Goal: Transaction & Acquisition: Purchase product/service

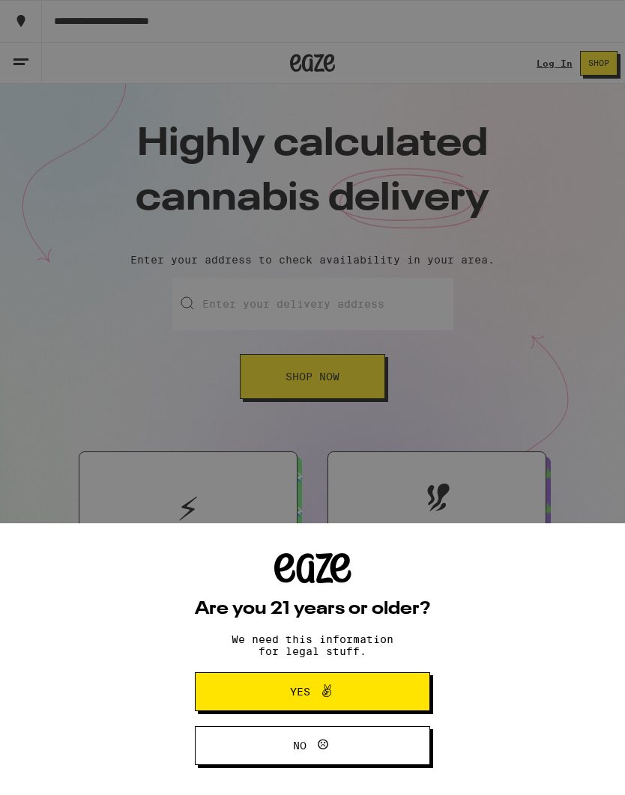
click at [248, 325] on div "Are you 21 years or older? We need this information for legal stuff. Yes No" at bounding box center [312, 397] width 625 height 795
click at [264, 696] on span "Yes" at bounding box center [312, 691] width 114 height 19
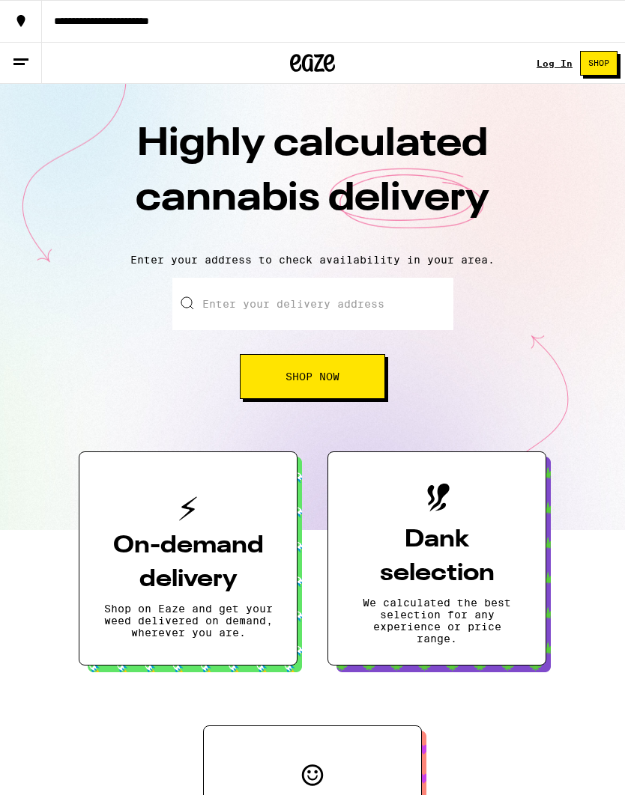
click at [23, 59] on line at bounding box center [20, 59] width 15 height 0
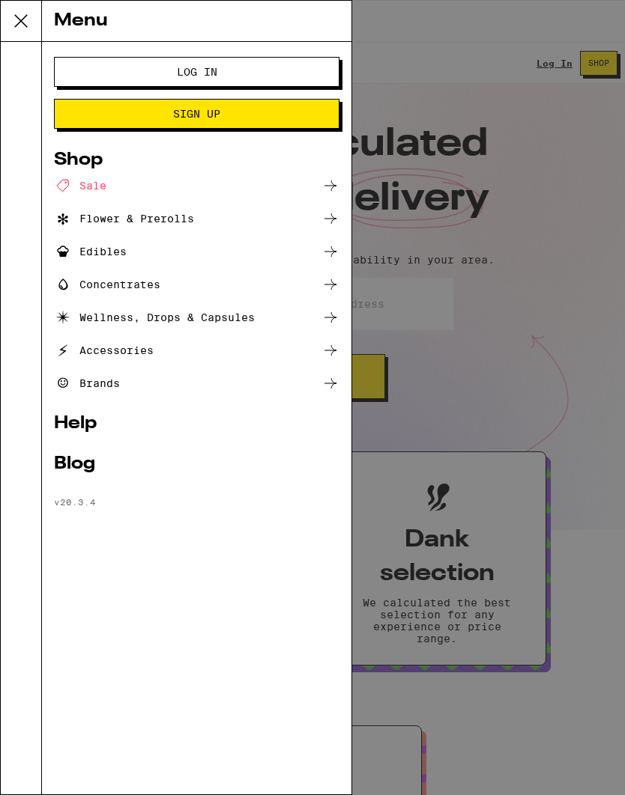
click at [101, 344] on div "Accessories" at bounding box center [104, 350] width 100 height 18
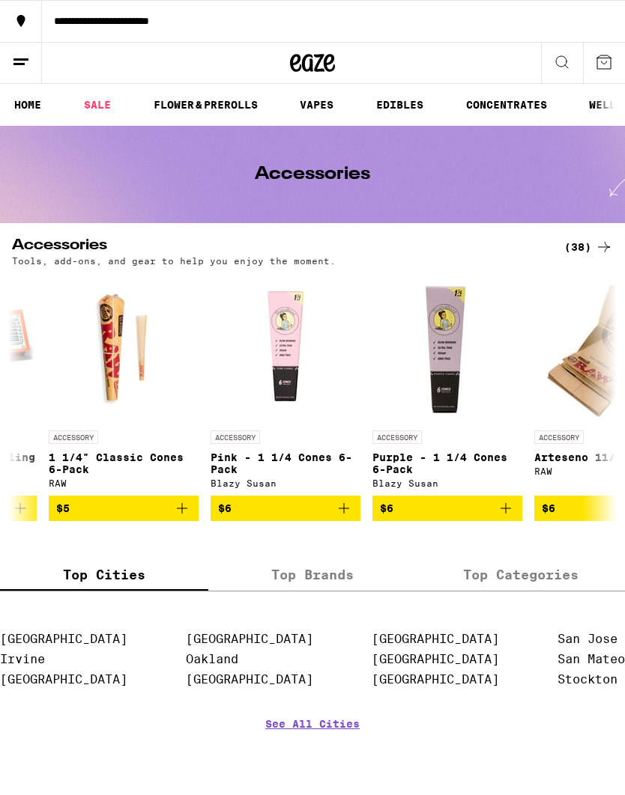
scroll to position [0, 1910]
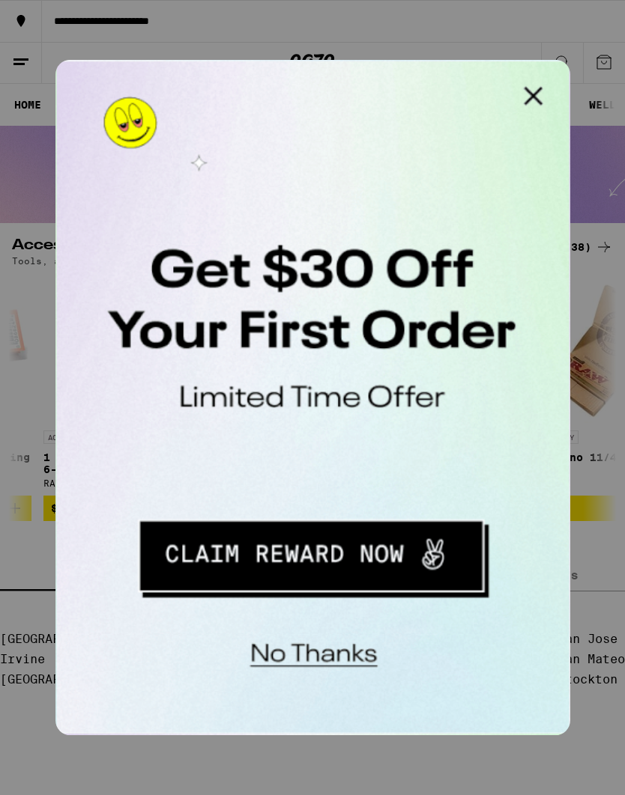
click at [249, 71] on button "Close Modal" at bounding box center [245, 75] width 30 height 30
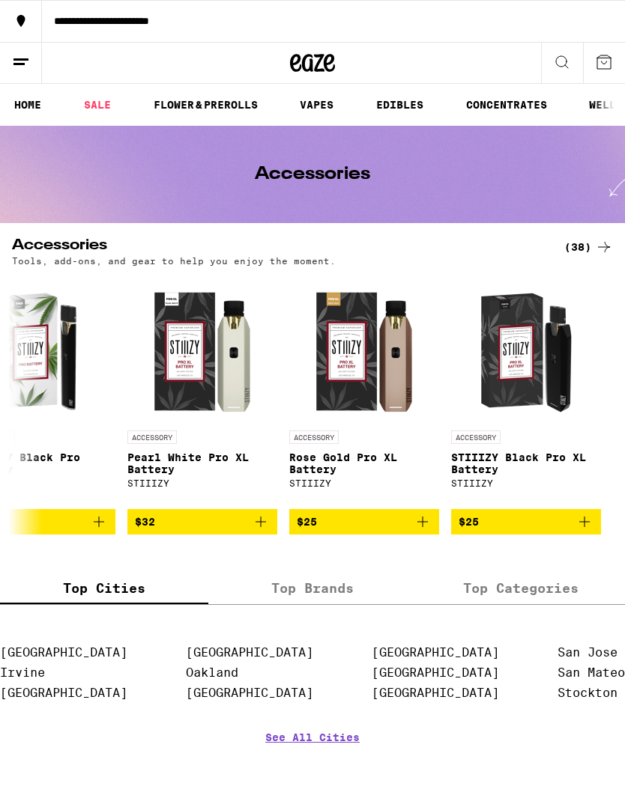
scroll to position [0, 5546]
click at [322, 103] on link "VAPES" at bounding box center [316, 105] width 49 height 18
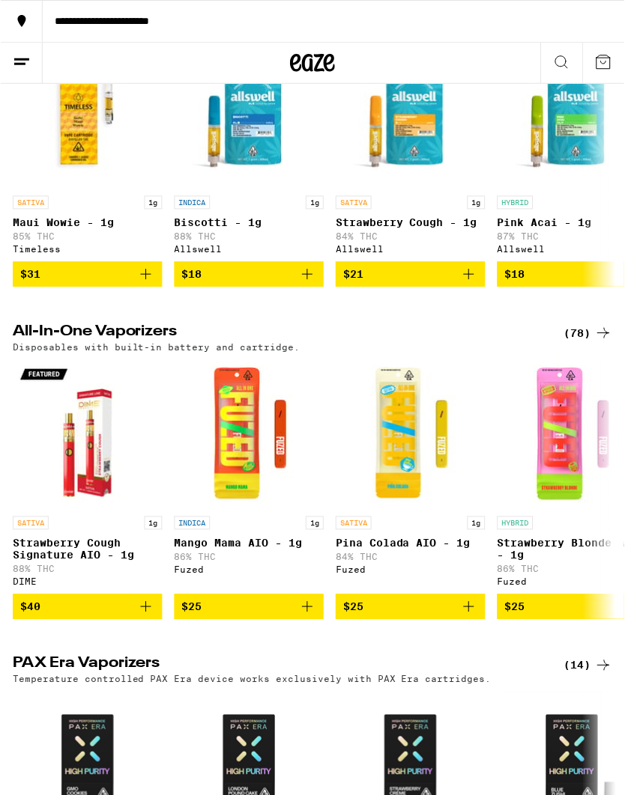
scroll to position [583, 0]
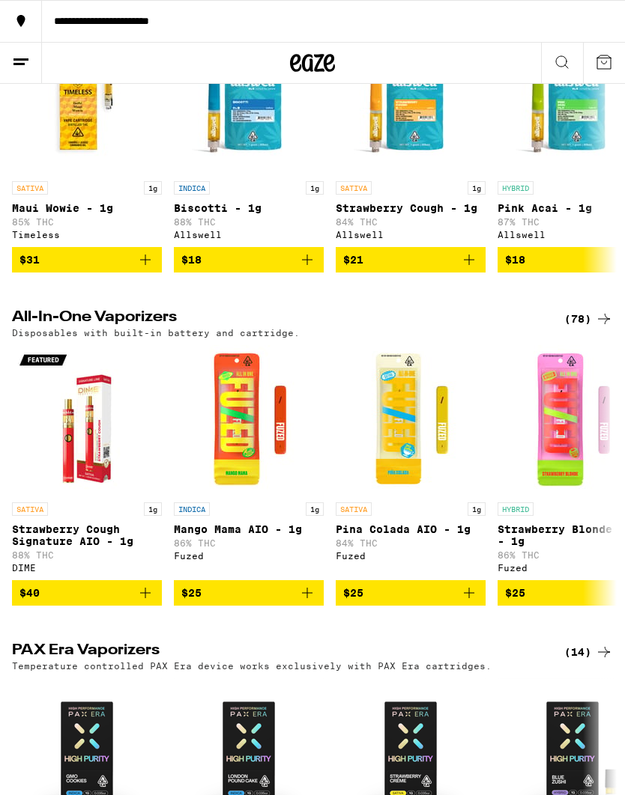
click at [591, 328] on div "(78)" at bounding box center [588, 319] width 49 height 18
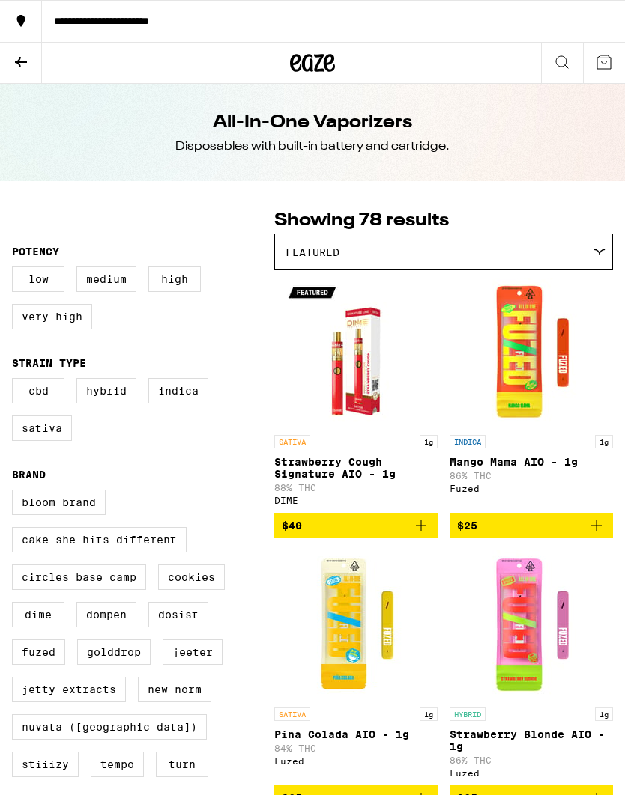
click at [581, 252] on div "Featured" at bounding box center [443, 251] width 337 height 35
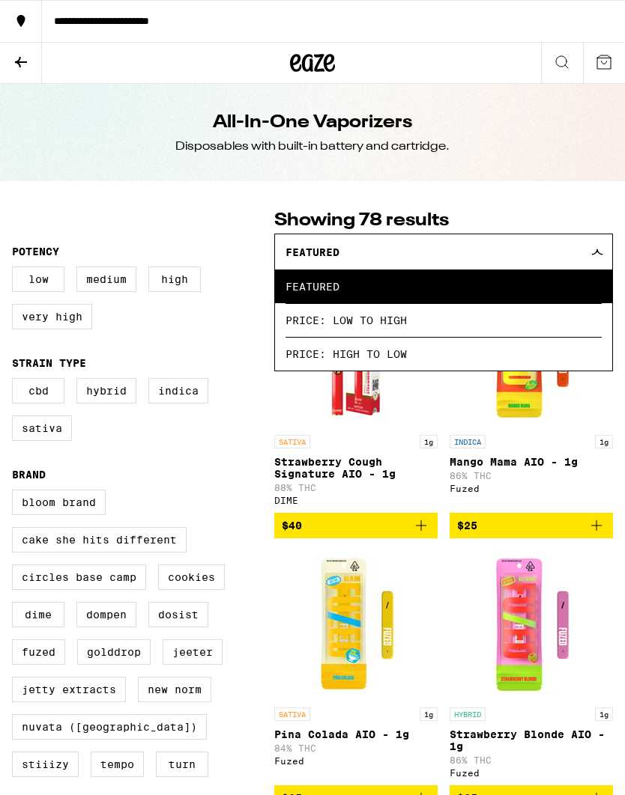
click at [514, 324] on span "Price: Low to High" at bounding box center [443, 320] width 316 height 34
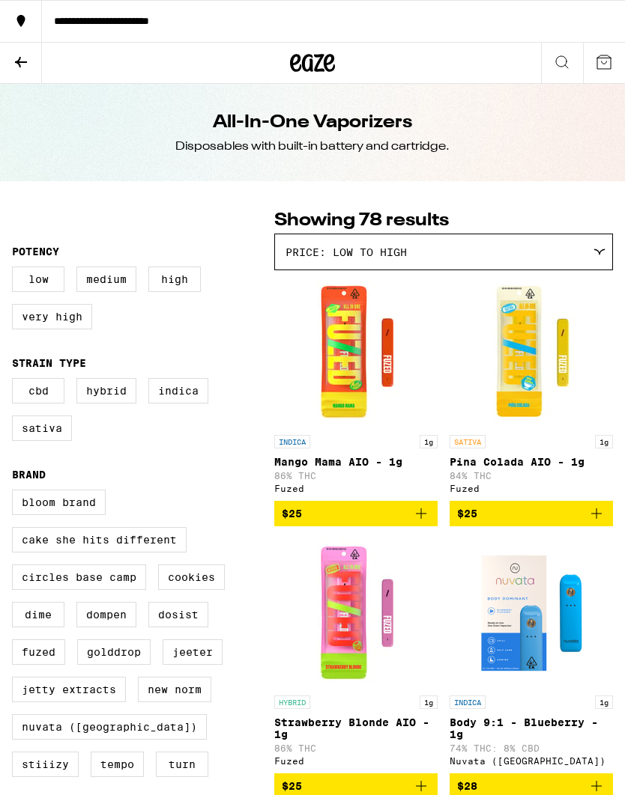
click at [380, 467] on p "Mango Mama AIO - 1g" at bounding box center [355, 462] width 163 height 12
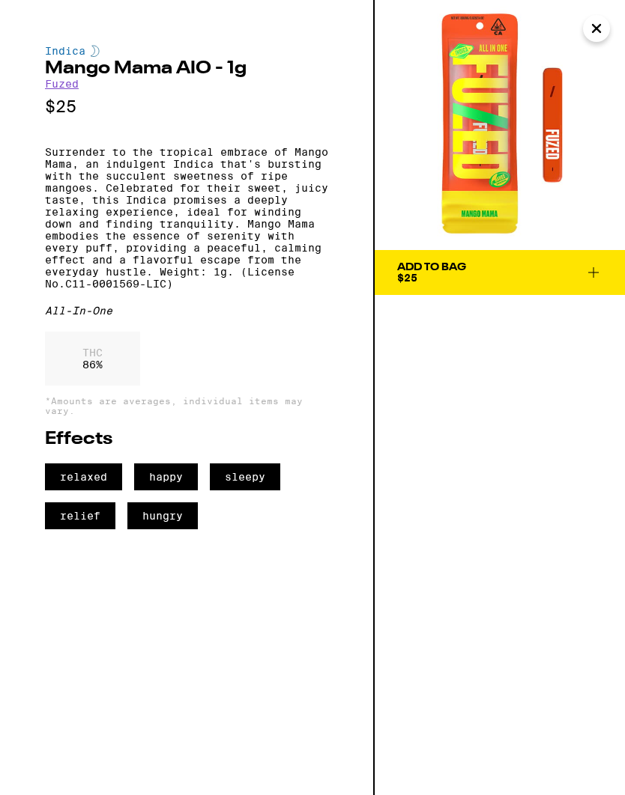
click at [593, 276] on icon at bounding box center [593, 272] width 10 height 10
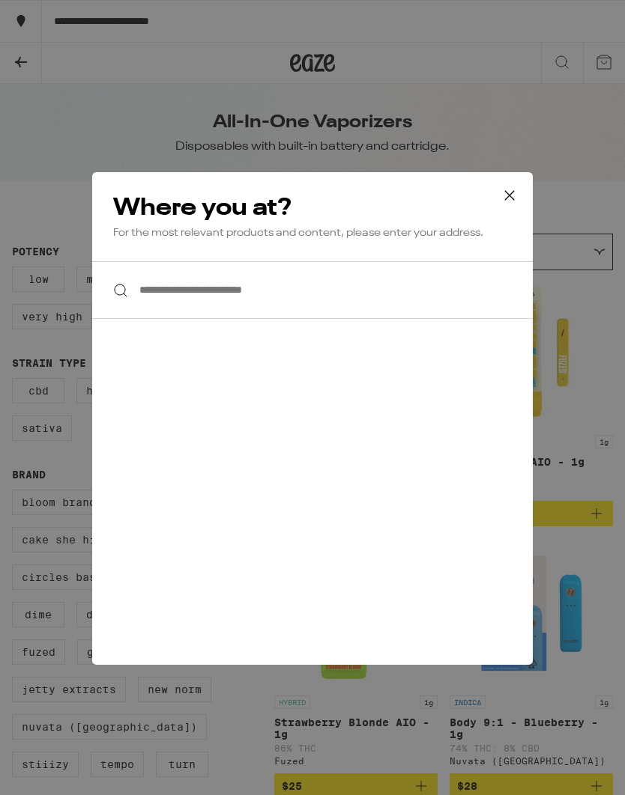
click at [508, 194] on icon at bounding box center [509, 195] width 22 height 22
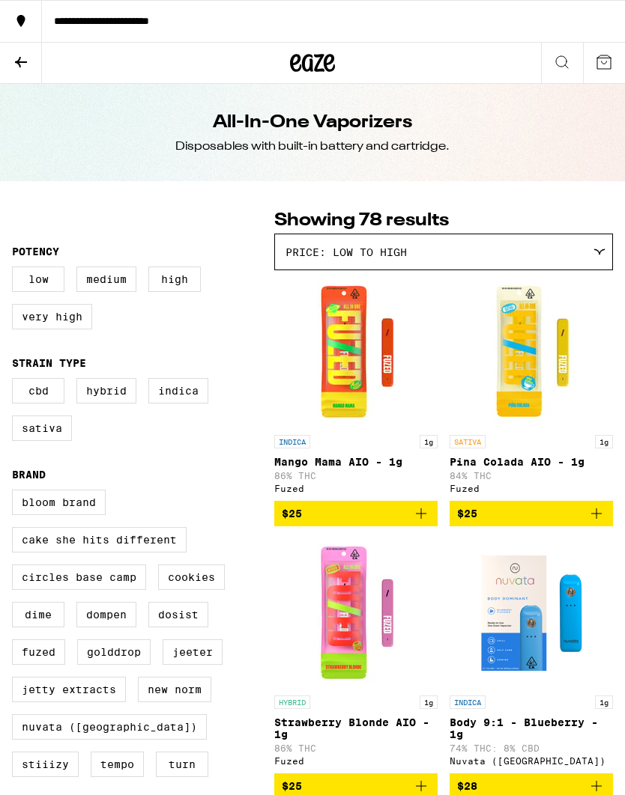
click at [313, 511] on button "$25" at bounding box center [355, 513] width 163 height 25
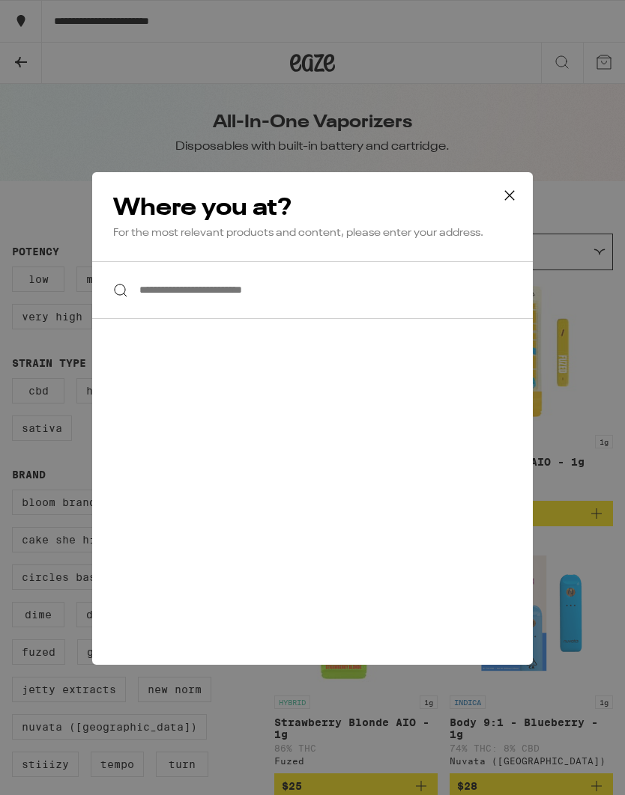
click at [171, 284] on input "**********" at bounding box center [312, 290] width 440 height 58
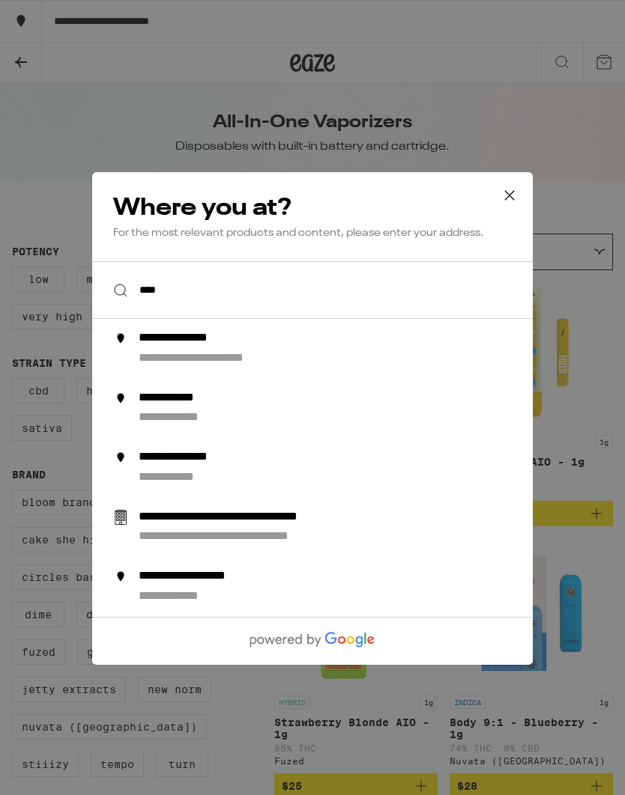
click at [182, 361] on div "**********" at bounding box center [228, 359] width 178 height 16
type input "**********"
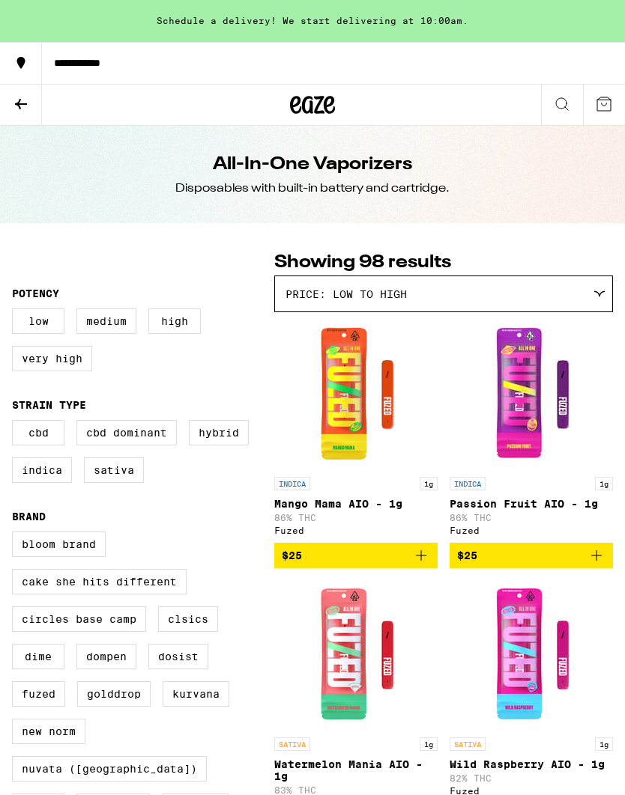
click at [581, 288] on div "Price: Low to High" at bounding box center [443, 293] width 337 height 35
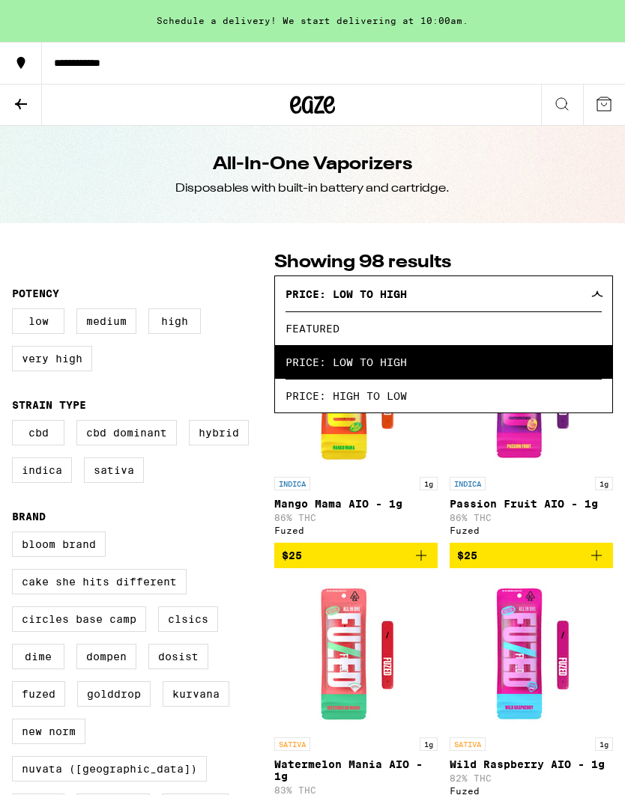
click at [488, 336] on span "Featured" at bounding box center [443, 329] width 316 height 34
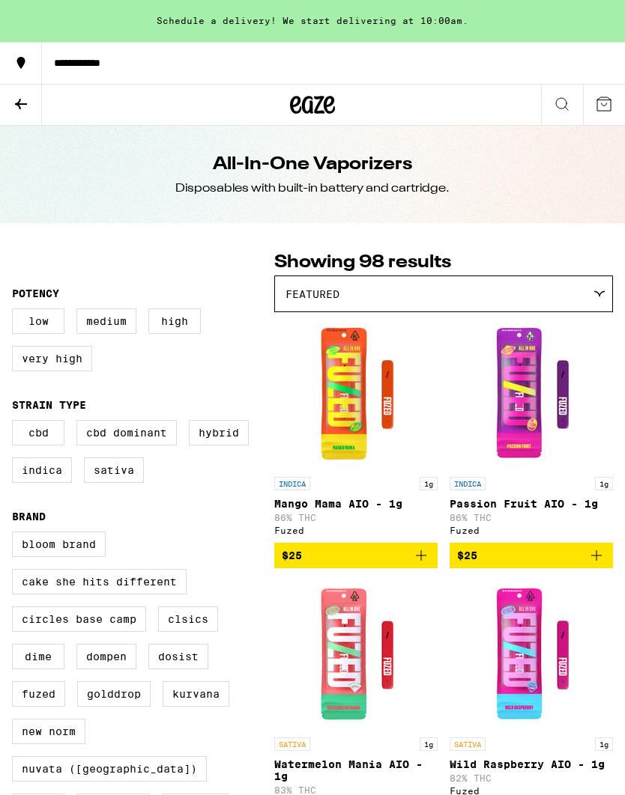
click at [511, 288] on div "Featured" at bounding box center [443, 293] width 337 height 35
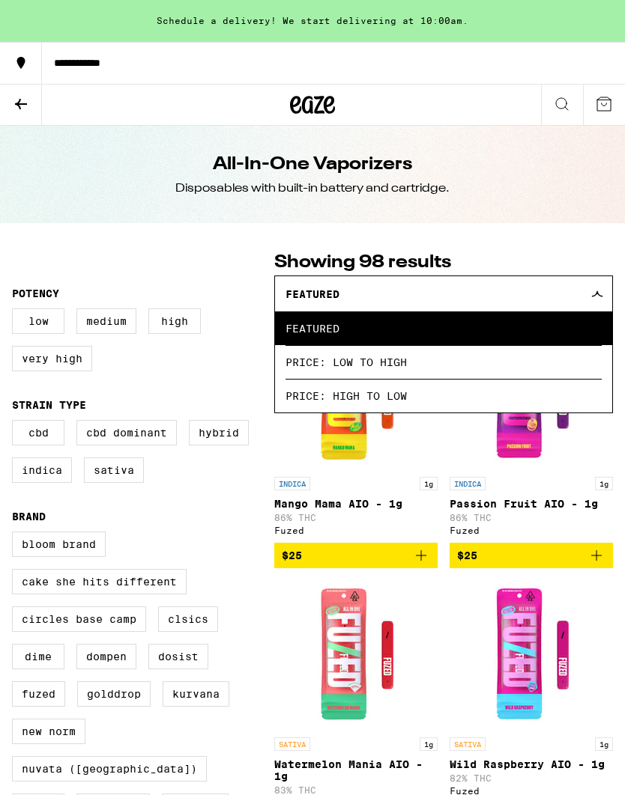
click at [508, 360] on span "Price: Low to High" at bounding box center [443, 362] width 316 height 34
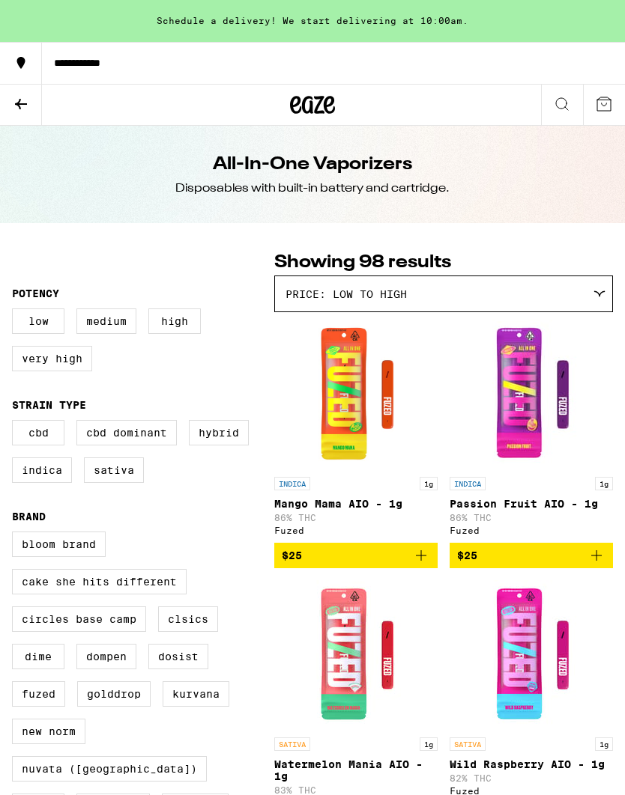
click at [304, 565] on span "$25" at bounding box center [356, 556] width 148 height 18
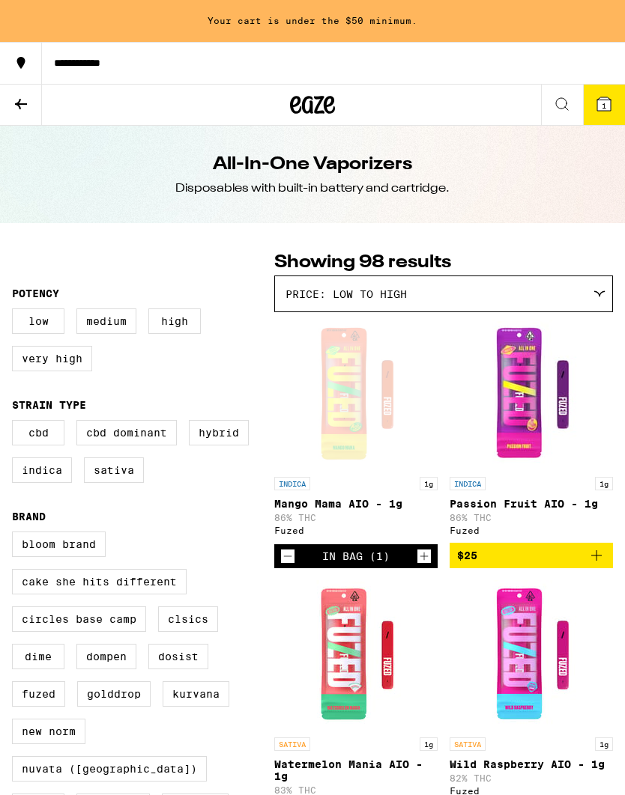
click at [430, 565] on icon "Increment" at bounding box center [423, 556] width 13 height 18
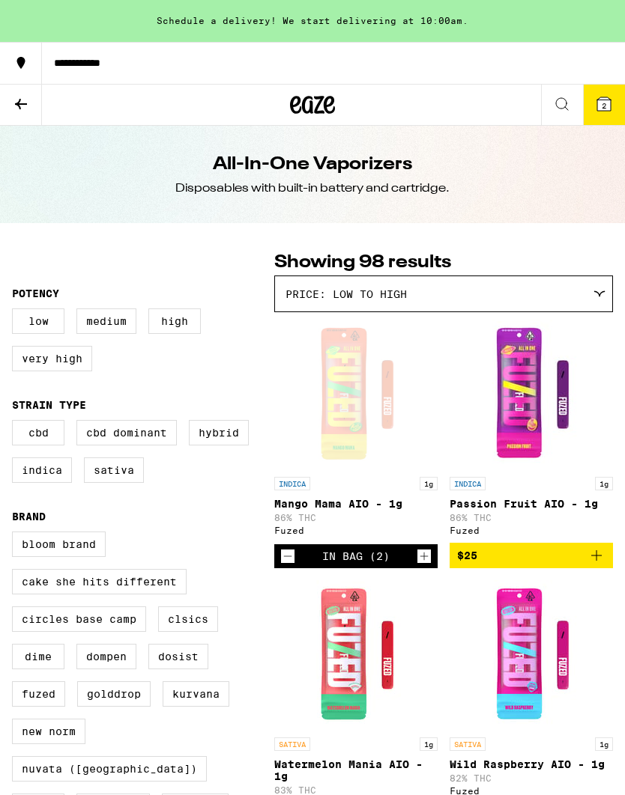
click at [427, 565] on icon "Increment" at bounding box center [423, 556] width 13 height 18
click at [429, 565] on icon "Increment" at bounding box center [423, 556] width 13 height 18
click at [422, 561] on icon "Increment" at bounding box center [423, 556] width 13 height 18
click at [425, 561] on icon "Increment" at bounding box center [423, 556] width 13 height 18
click at [422, 564] on icon "Increment" at bounding box center [423, 556] width 13 height 18
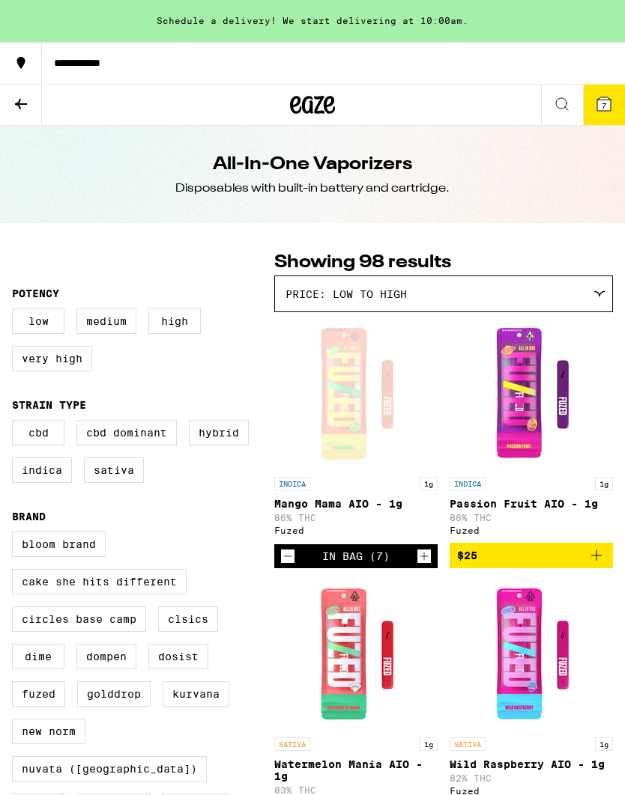
click at [416, 559] on button "Increment" at bounding box center [423, 556] width 15 height 15
click at [599, 114] on button "8" at bounding box center [604, 105] width 42 height 40
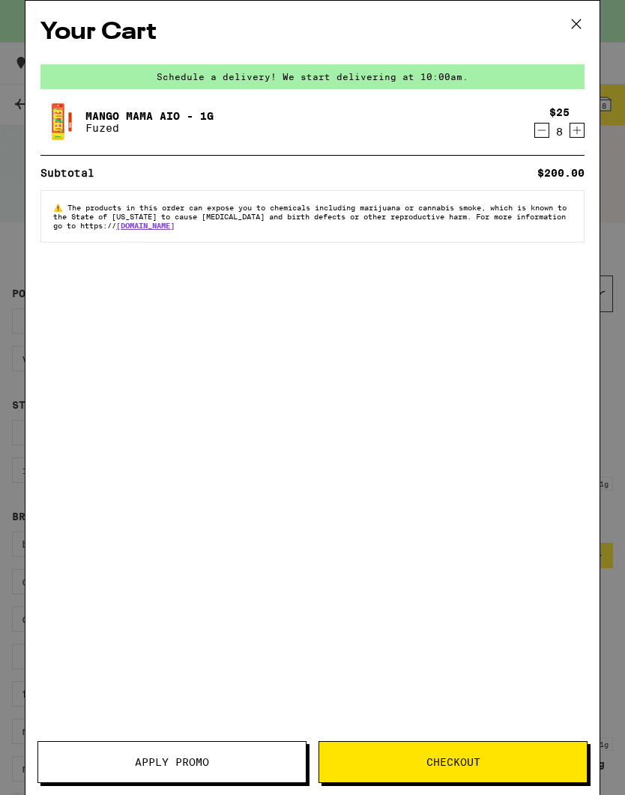
click at [387, 768] on button "Checkout" at bounding box center [452, 762] width 269 height 42
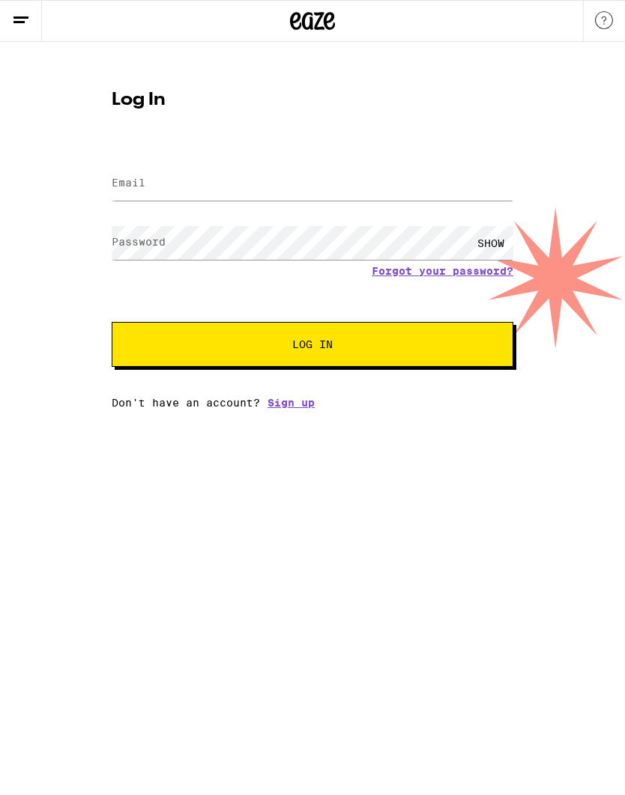
click at [19, 13] on icon at bounding box center [21, 20] width 18 height 18
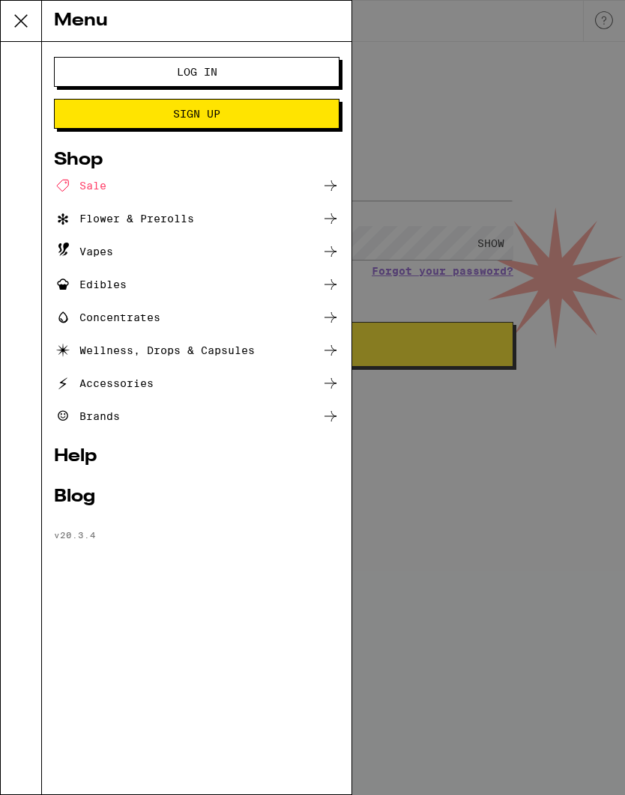
click at [80, 258] on div "Vapes" at bounding box center [83, 252] width 59 height 18
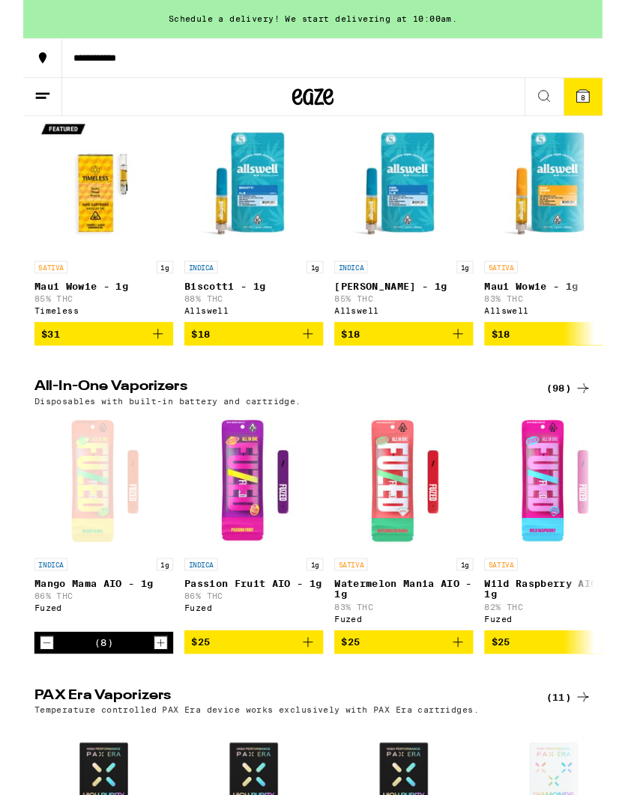
scroll to position [525, 0]
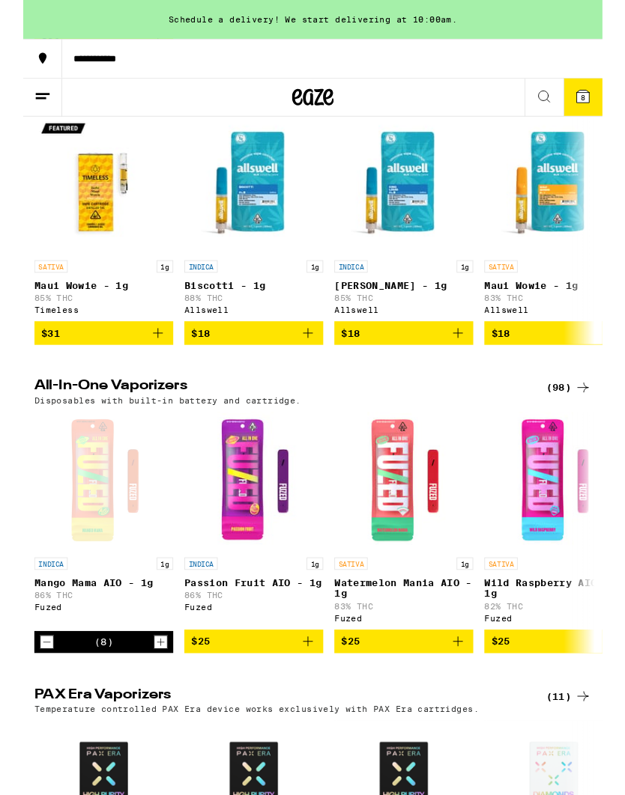
click at [25, 702] on icon "Decrement" at bounding box center [25, 693] width 13 height 18
click at [24, 702] on icon "Decrement" at bounding box center [25, 693] width 13 height 18
click at [25, 702] on icon "Decrement" at bounding box center [25, 693] width 13 height 18
click at [31, 702] on icon "Decrement" at bounding box center [25, 693] width 13 height 18
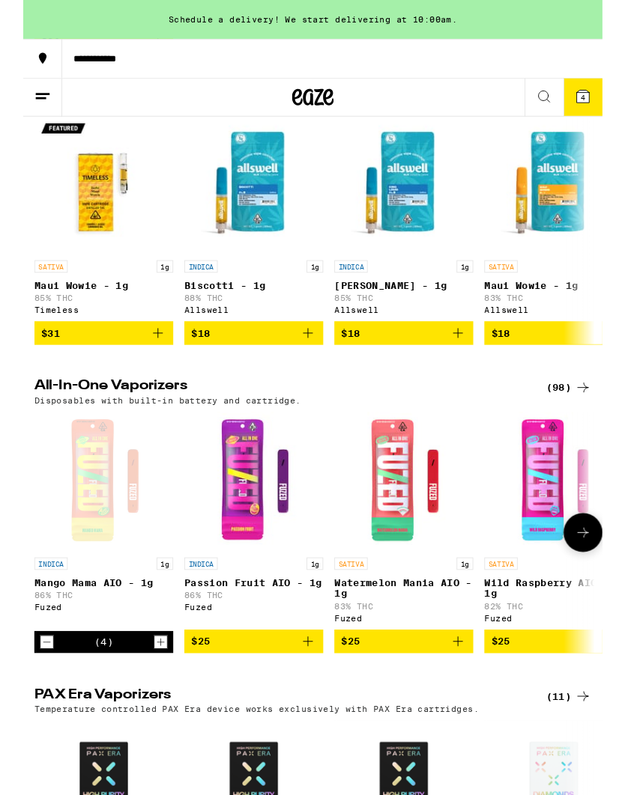
click at [31, 702] on icon "Decrement" at bounding box center [25, 693] width 13 height 18
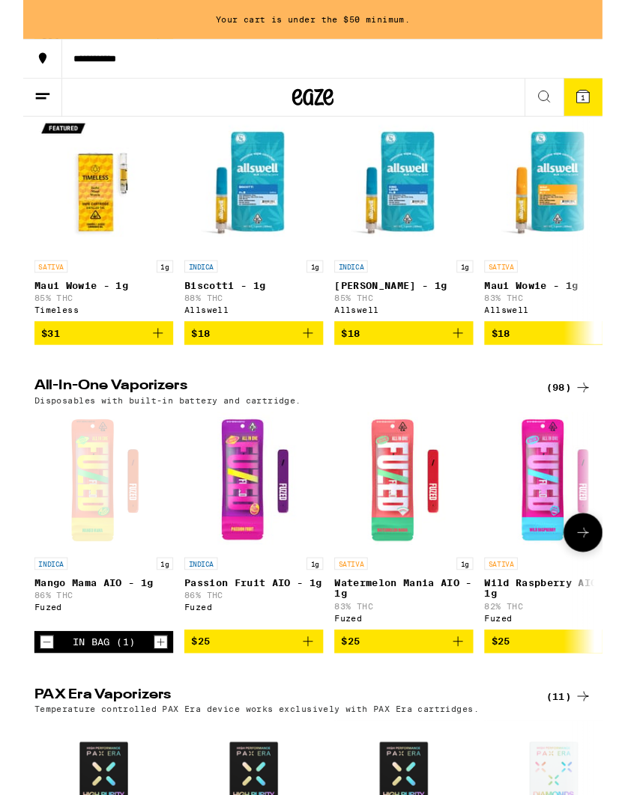
click at [22, 702] on icon "Decrement" at bounding box center [25, 693] width 13 height 18
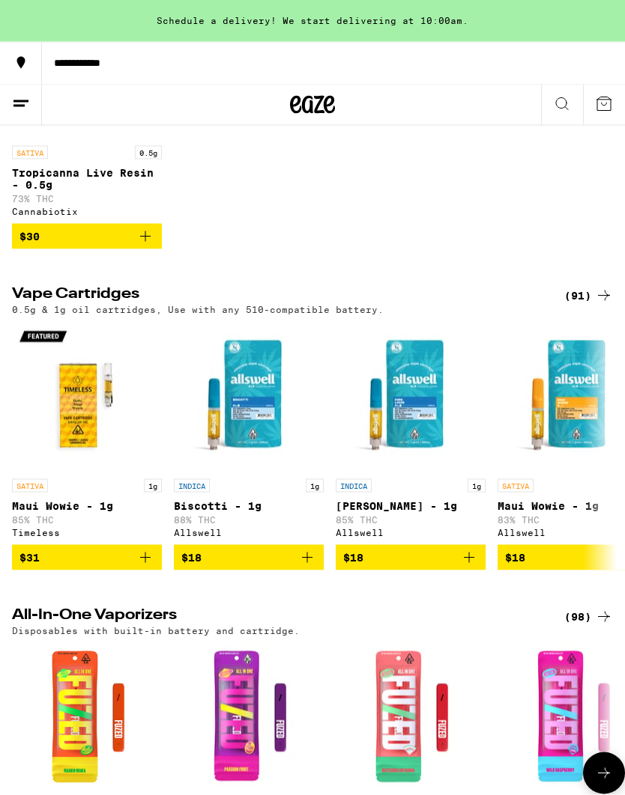
scroll to position [328, 0]
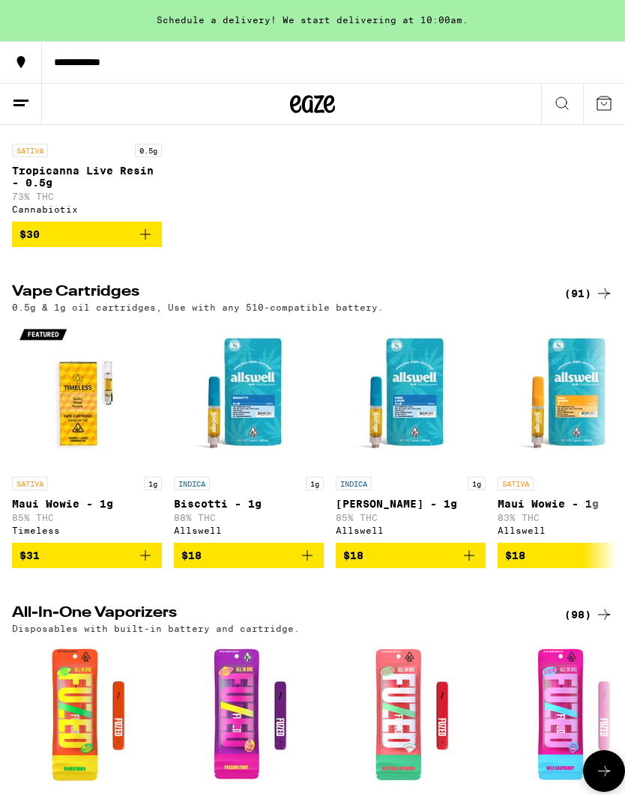
click at [576, 303] on div "(91)" at bounding box center [588, 294] width 49 height 18
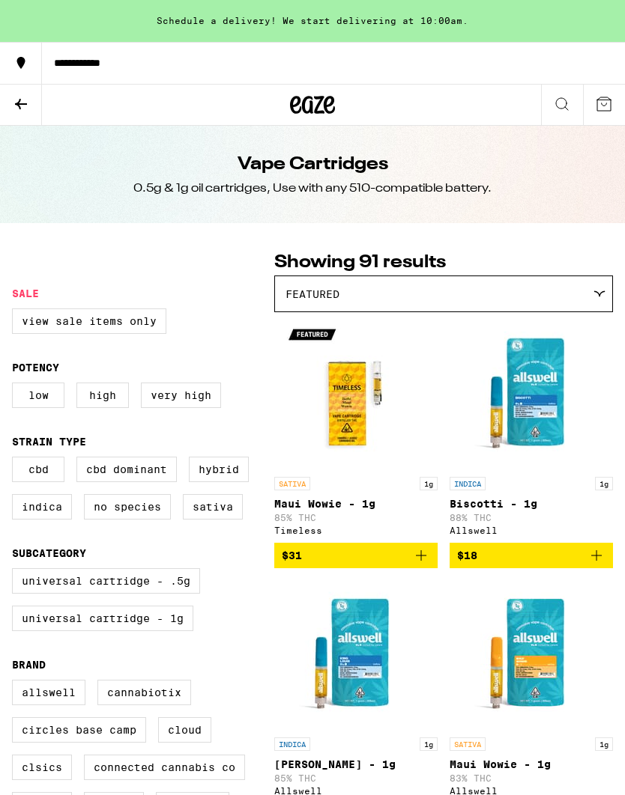
click at [486, 290] on div "Featured" at bounding box center [443, 293] width 337 height 35
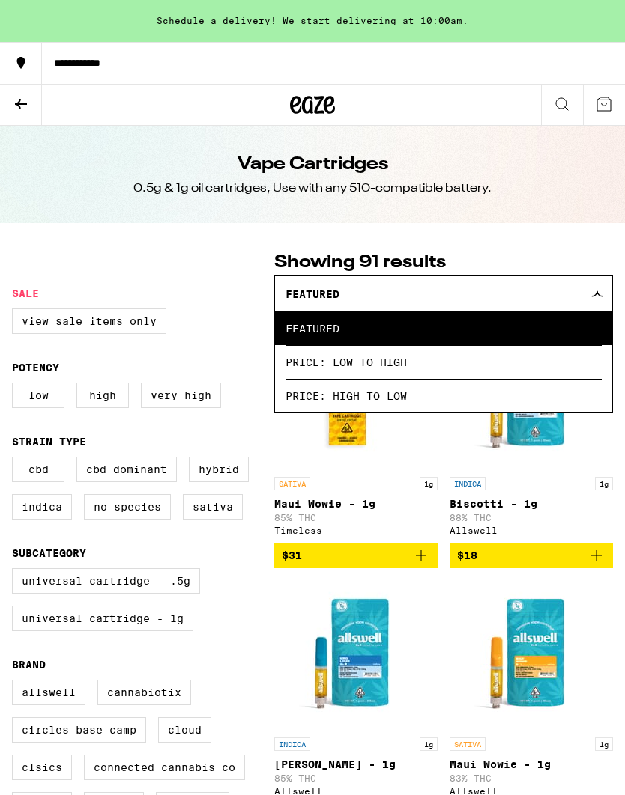
click at [331, 360] on span "Price: Low to High" at bounding box center [443, 362] width 316 height 34
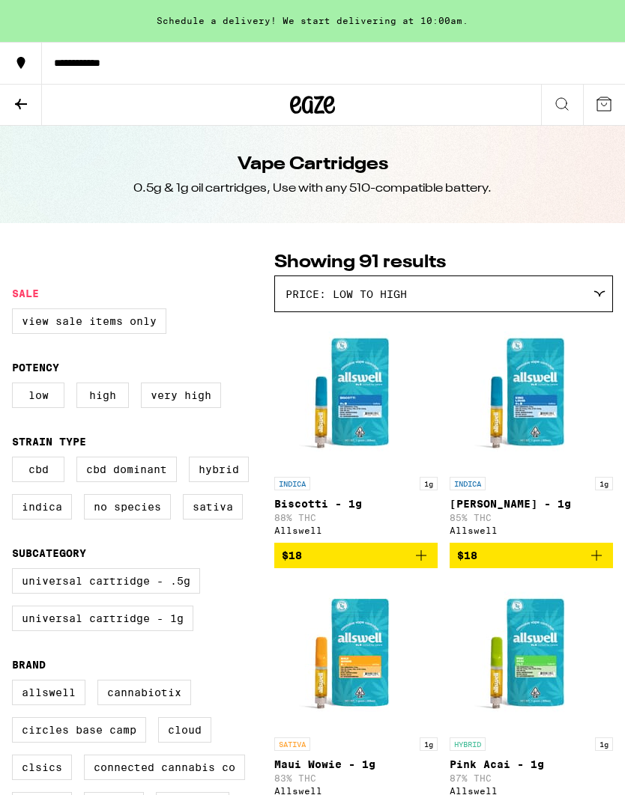
click at [52, 331] on label "View Sale Items Only" at bounding box center [89, 321] width 154 height 25
click at [16, 312] on input "View Sale Items Only" at bounding box center [15, 311] width 1 height 1
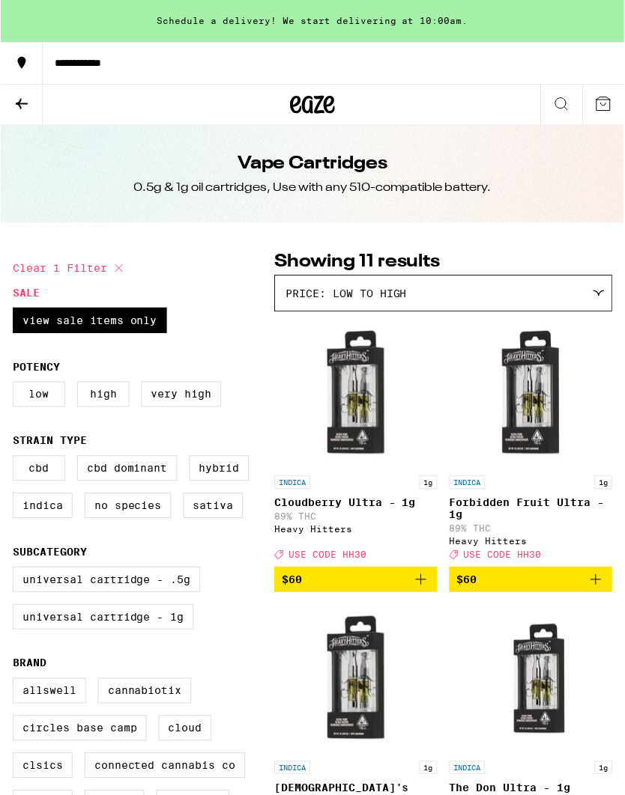
scroll to position [3, 0]
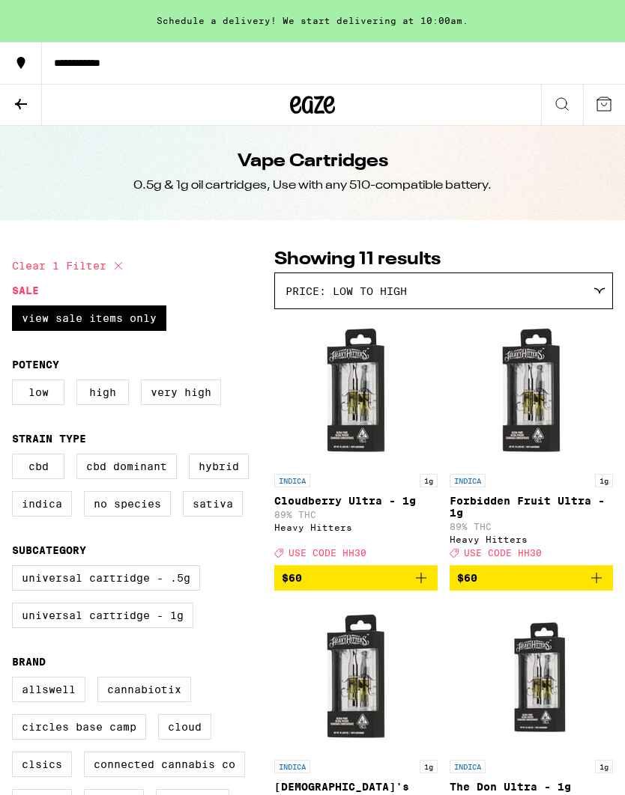
click at [115, 258] on icon at bounding box center [118, 266] width 18 height 18
checkbox input "false"
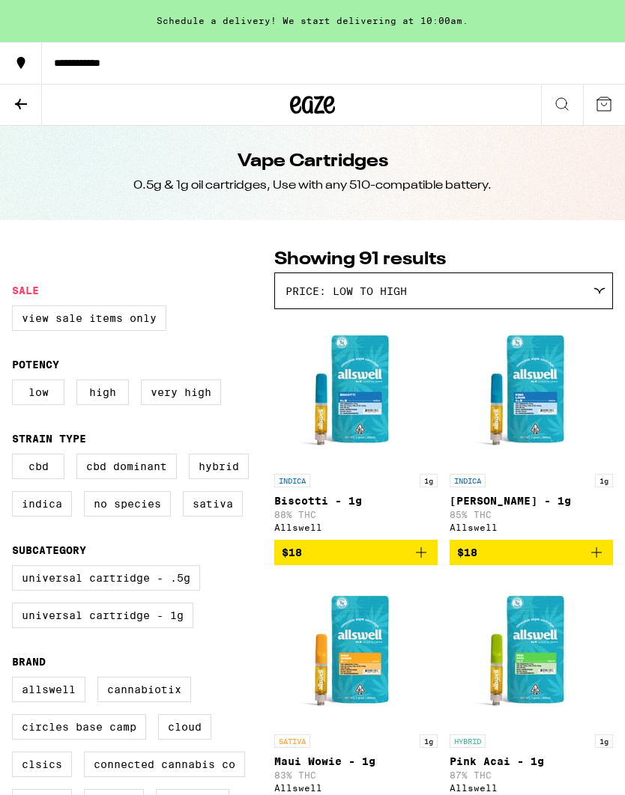
click at [46, 628] on label "Universal Cartridge - 1g" at bounding box center [102, 615] width 181 height 25
click at [16, 568] on input "Universal Cartridge - 1g" at bounding box center [15, 568] width 1 height 1
checkbox input "true"
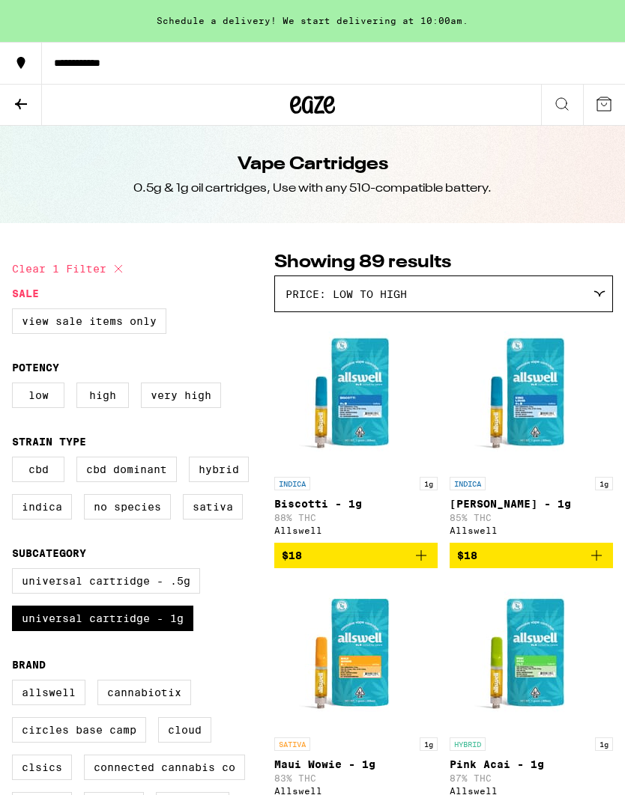
click at [11, 94] on button at bounding box center [21, 105] width 42 height 41
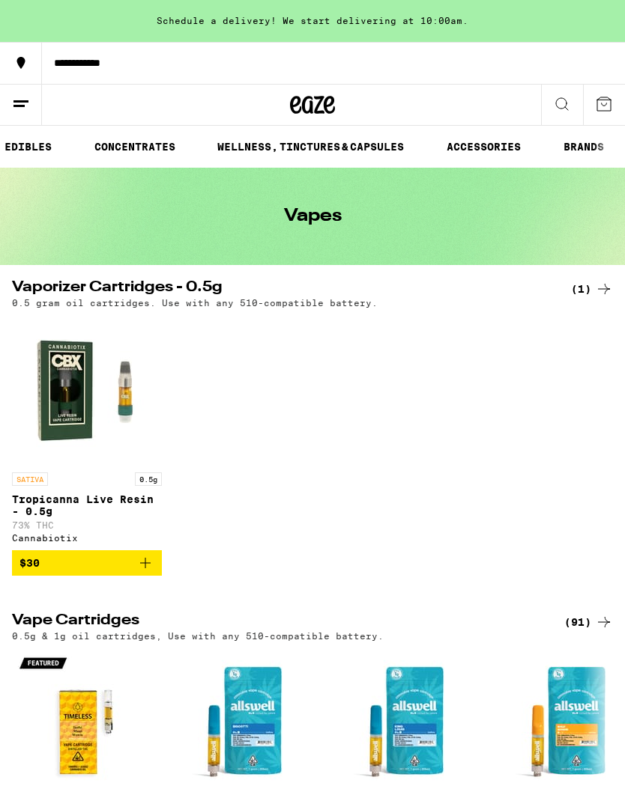
scroll to position [0, 374]
click at [475, 139] on link "ACCESSORIES" at bounding box center [483, 147] width 89 height 18
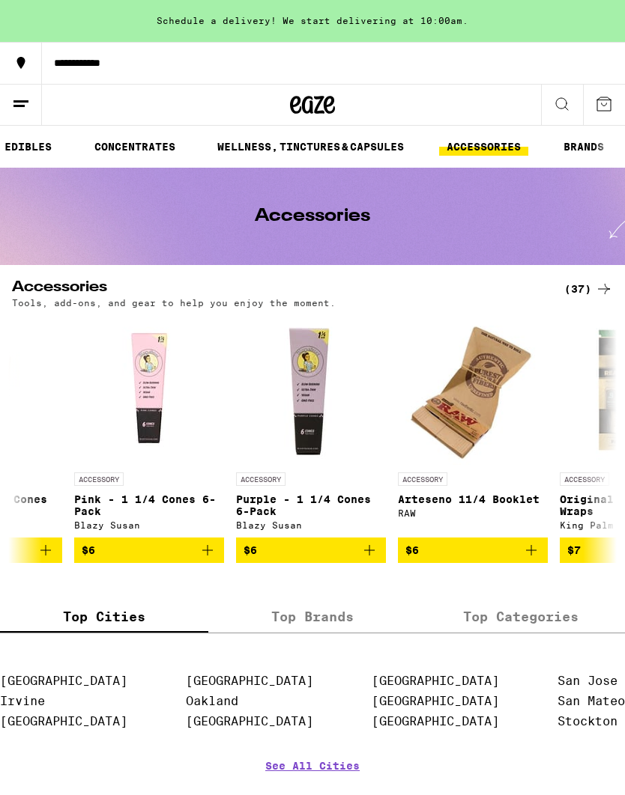
scroll to position [0, 2384]
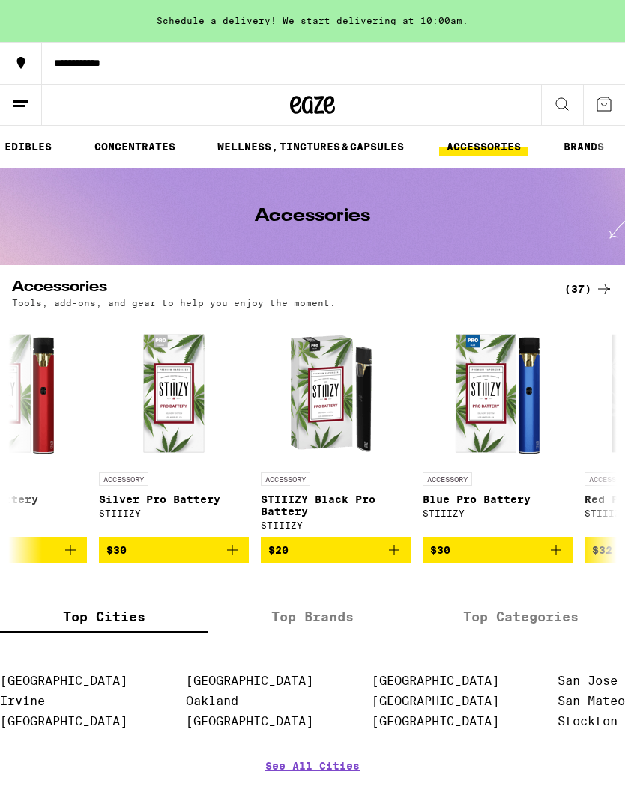
click at [21, 85] on button at bounding box center [21, 105] width 42 height 41
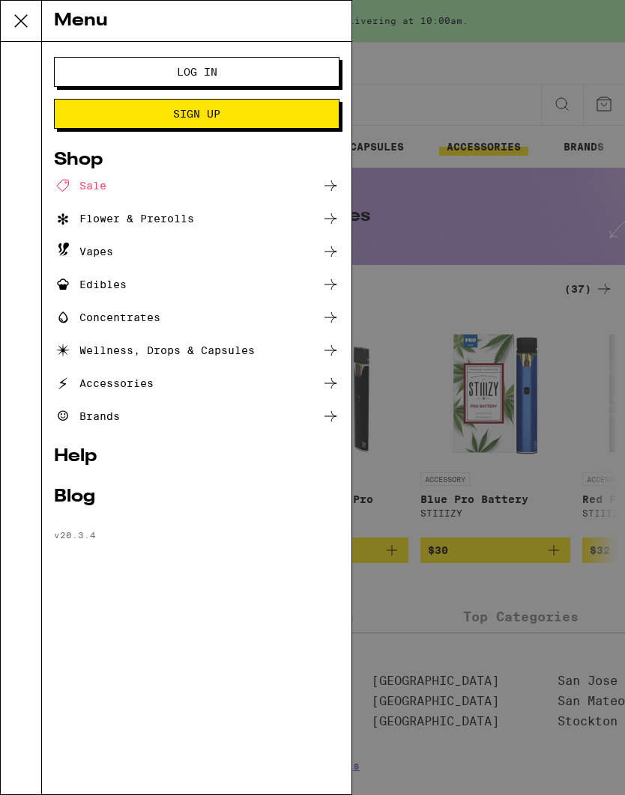
scroll to position [0, 4931]
click at [110, 243] on div "Vapes" at bounding box center [83, 252] width 59 height 18
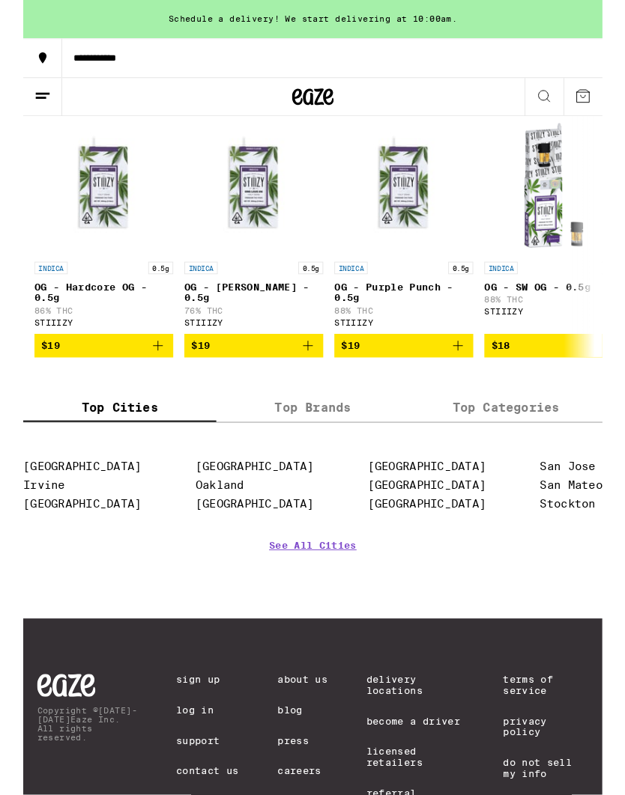
scroll to position [1522, 0]
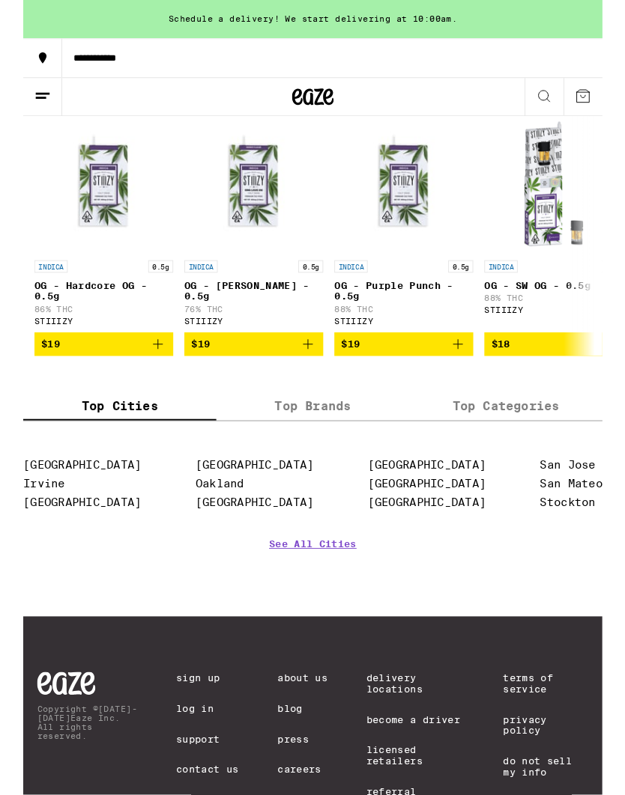
click at [273, 637] on link "See All Cities" at bounding box center [312, 608] width 94 height 55
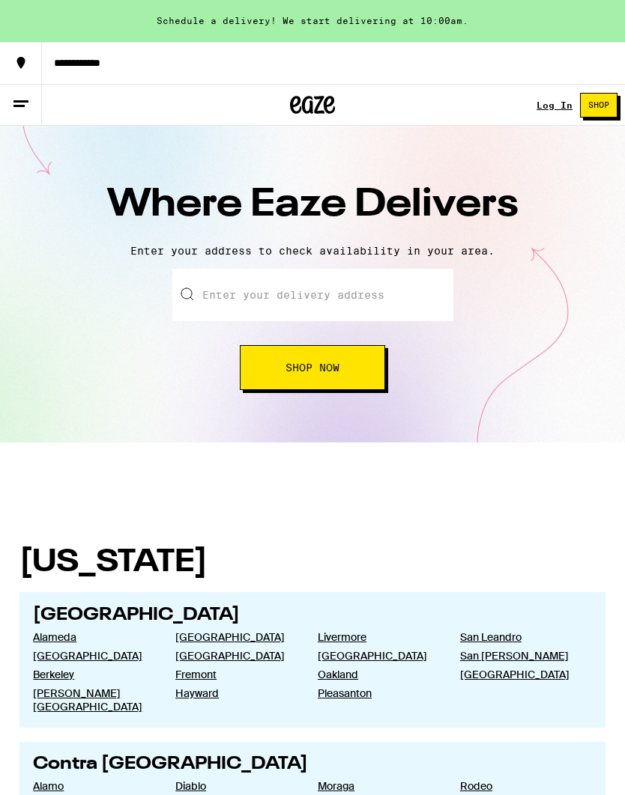
click at [16, 91] on button at bounding box center [21, 105] width 42 height 41
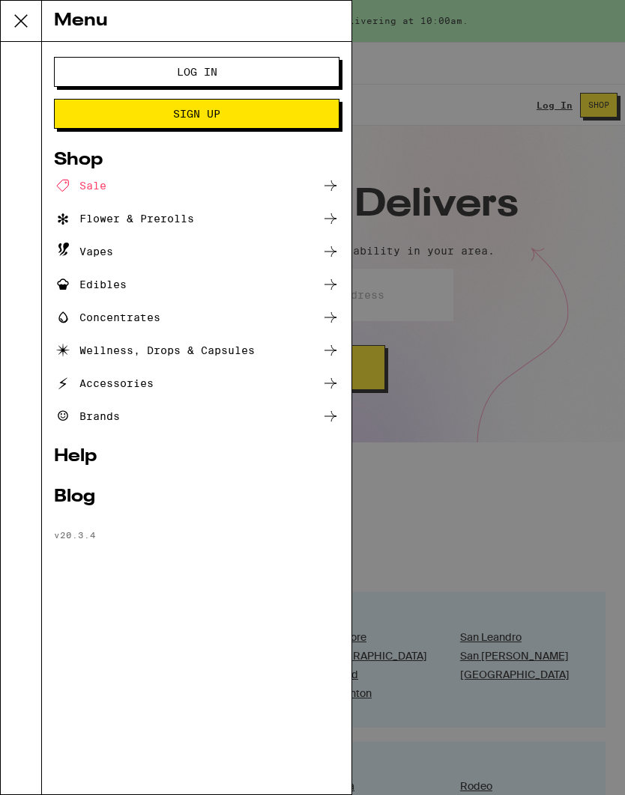
click at [84, 386] on div "Accessories" at bounding box center [104, 383] width 100 height 18
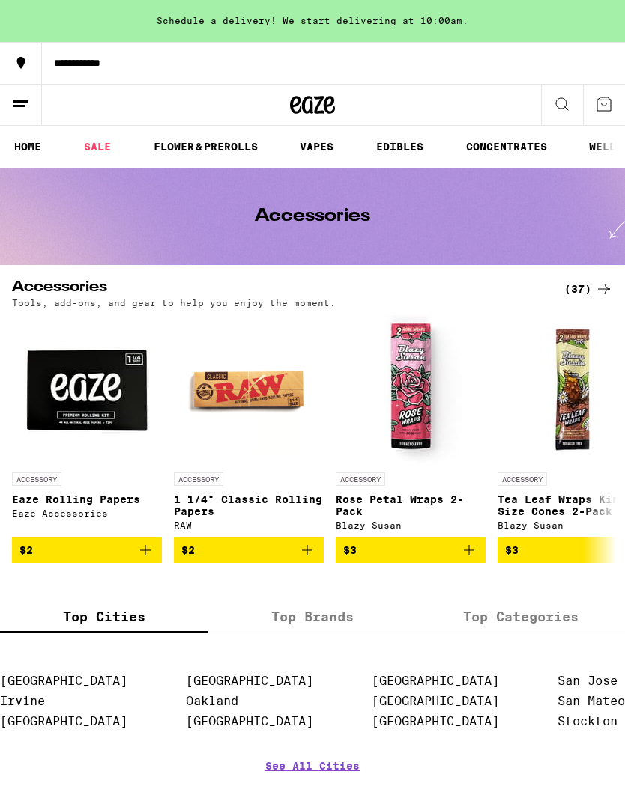
click at [580, 288] on div "(37)" at bounding box center [588, 289] width 49 height 18
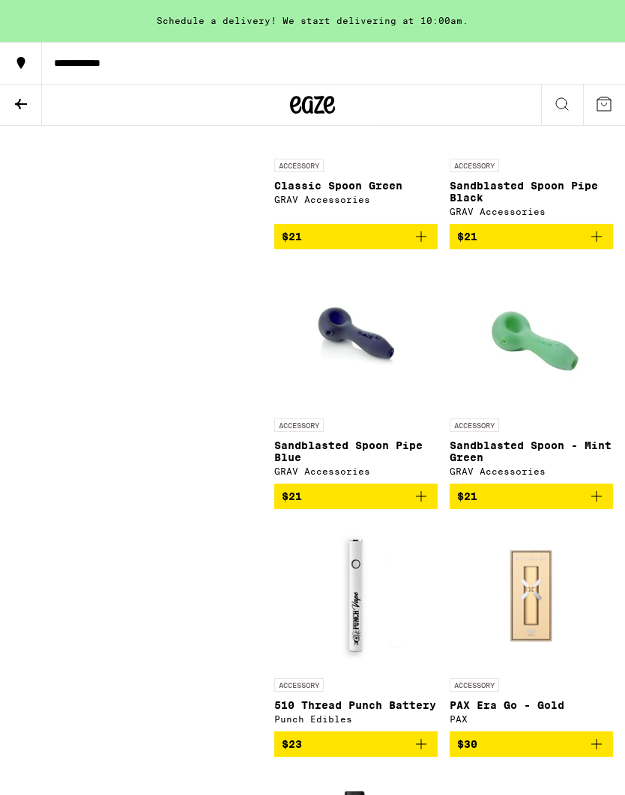
scroll to position [2902, 0]
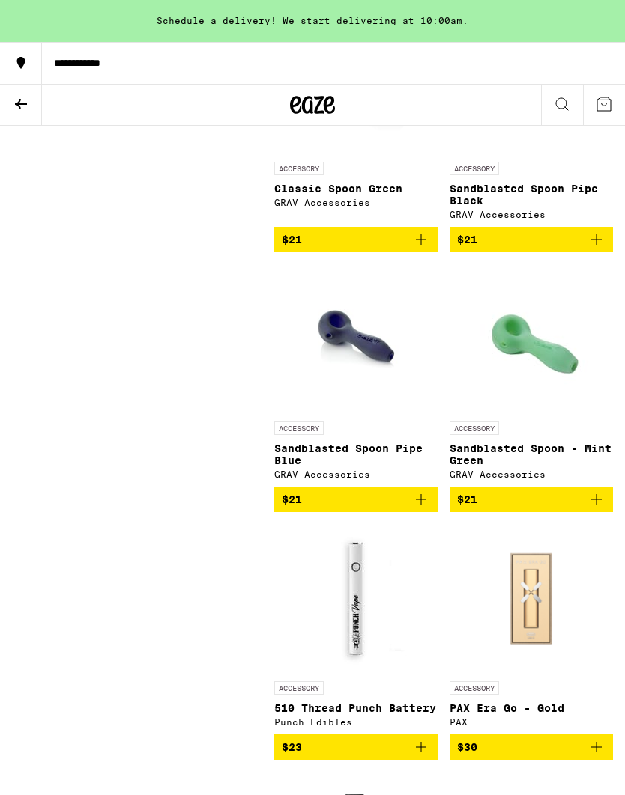
click at [17, 100] on icon at bounding box center [21, 104] width 18 height 18
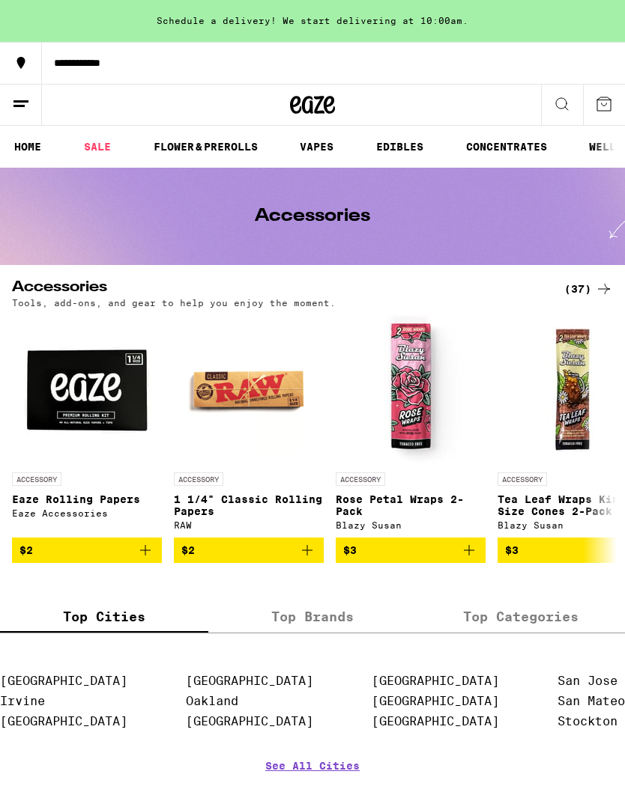
click at [18, 106] on line at bounding box center [18, 106] width 11 height 0
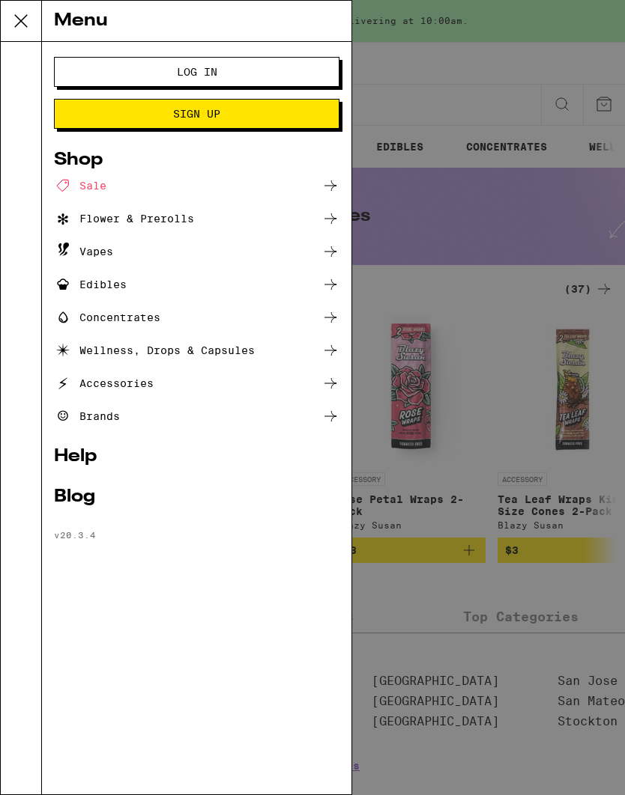
click at [439, 112] on div "Menu Log In Sign Up Shop Sale Flower & Prerolls Vapes Edibles Concentrates Well…" at bounding box center [312, 397] width 625 height 795
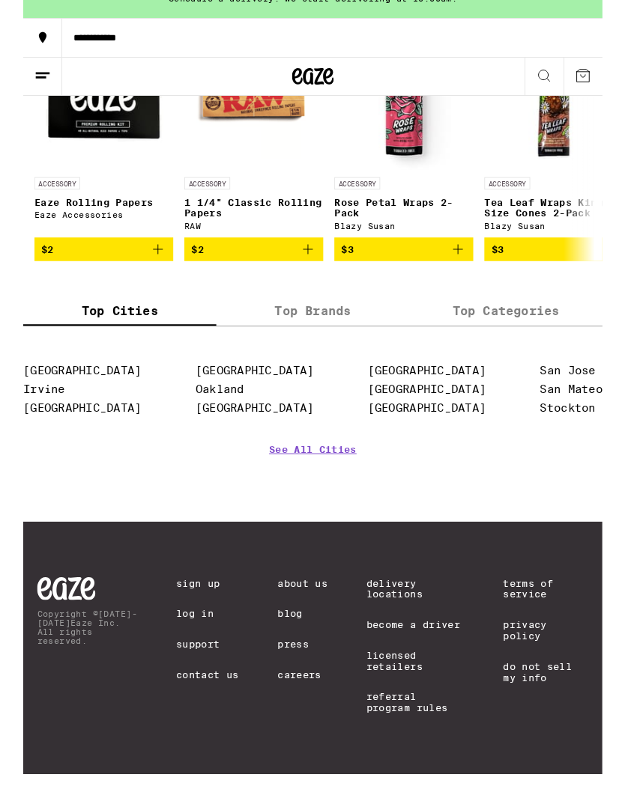
scroll to position [349, 0]
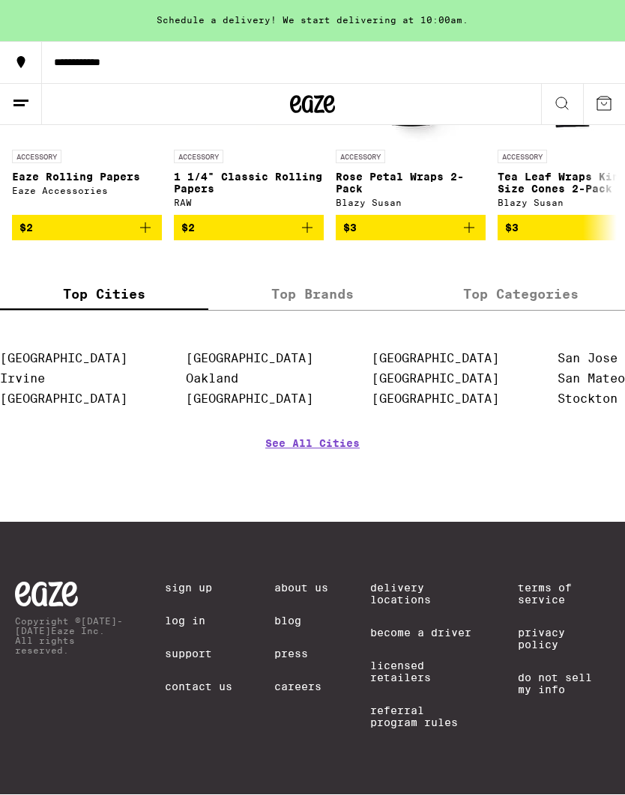
click at [387, 628] on link "Become a Driver" at bounding box center [423, 634] width 106 height 12
click at [287, 583] on link "About Us" at bounding box center [301, 589] width 54 height 12
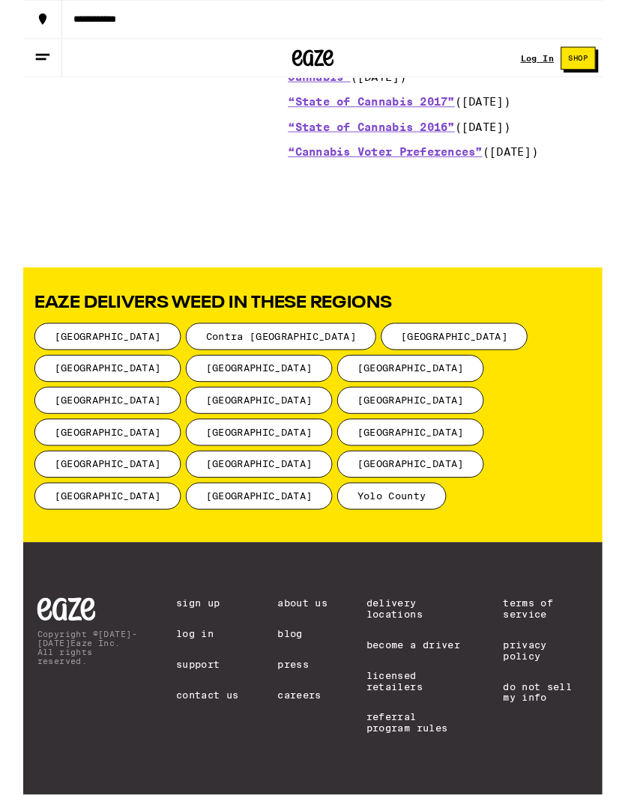
scroll to position [2184, 0]
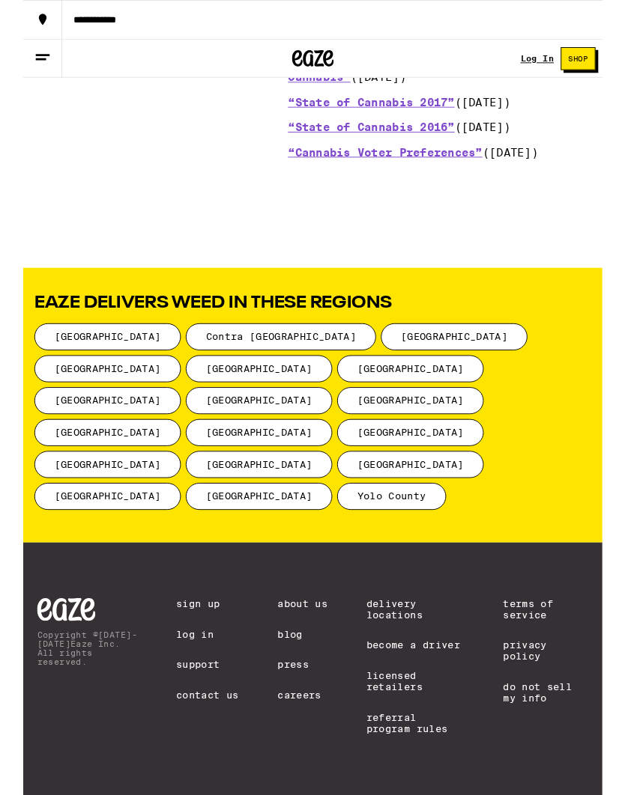
click at [402, 646] on link "Delivery Locations" at bounding box center [423, 658] width 106 height 24
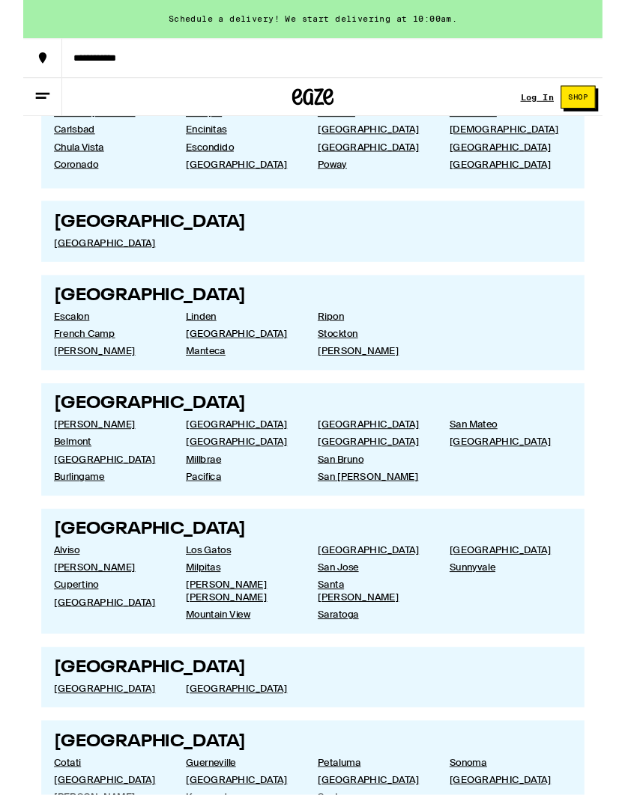
scroll to position [2245, 0]
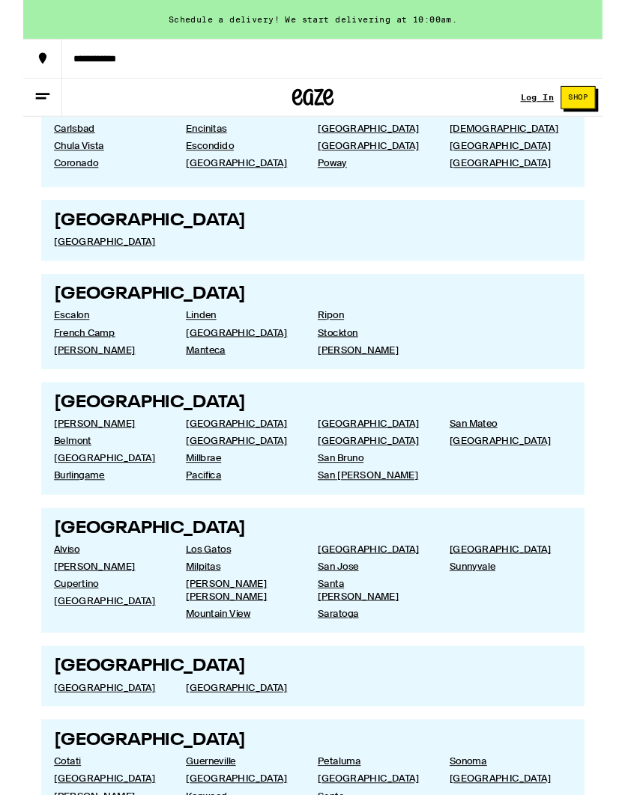
click at [529, 482] on link "[GEOGRAPHIC_DATA]" at bounding box center [519, 475] width 118 height 13
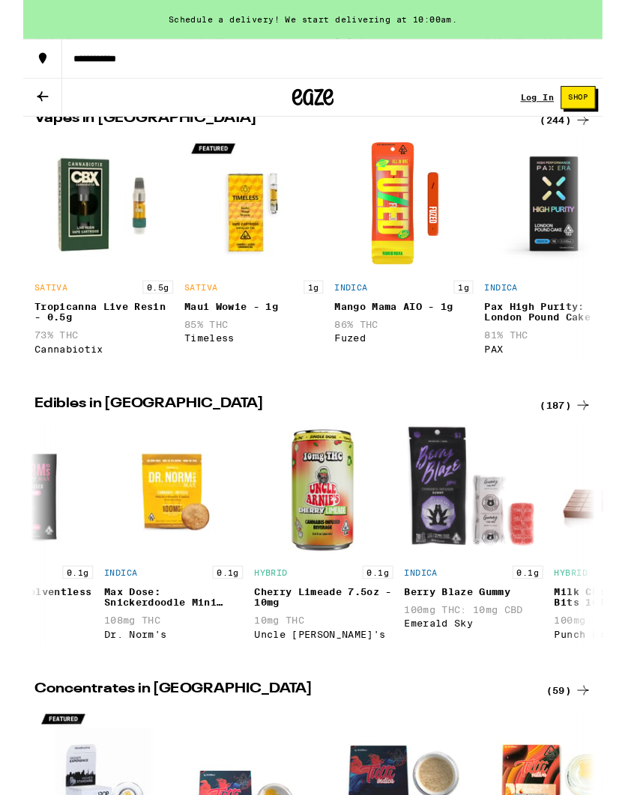
scroll to position [0, 85]
click at [503, 446] on h2 "Edibles in [GEOGRAPHIC_DATA]" at bounding box center [275, 437] width 527 height 18
click at [595, 446] on icon at bounding box center [604, 437] width 18 height 18
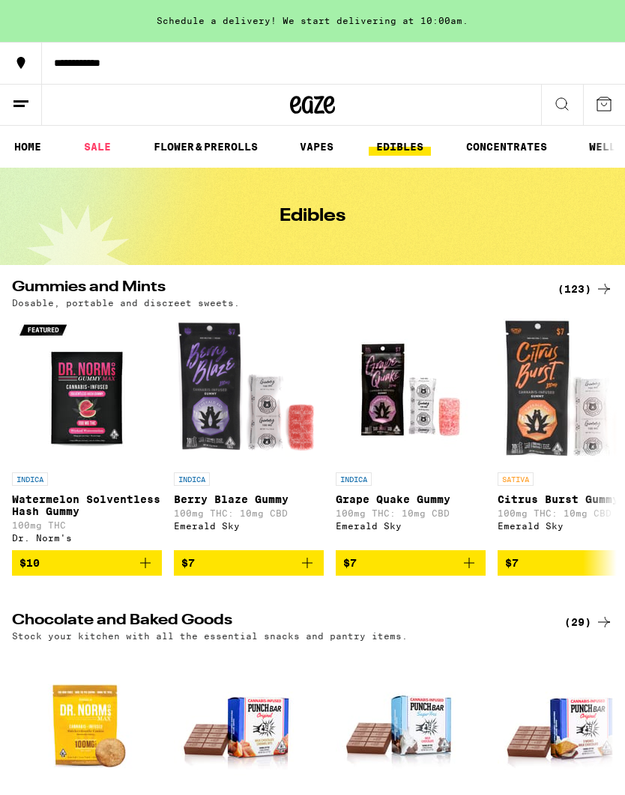
click at [590, 288] on div "(123)" at bounding box center [584, 289] width 55 height 18
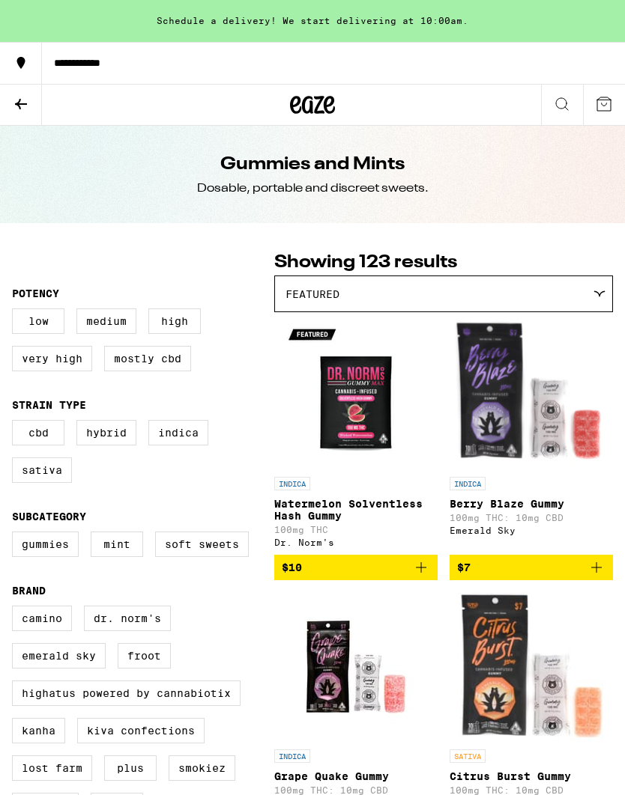
click at [62, 371] on label "Very High" at bounding box center [52, 358] width 80 height 25
click at [16, 312] on input "Very High" at bounding box center [15, 311] width 1 height 1
checkbox input "true"
click at [185, 431] on label "Indica" at bounding box center [178, 432] width 60 height 25
click at [16, 423] on input "Indica" at bounding box center [15, 422] width 1 height 1
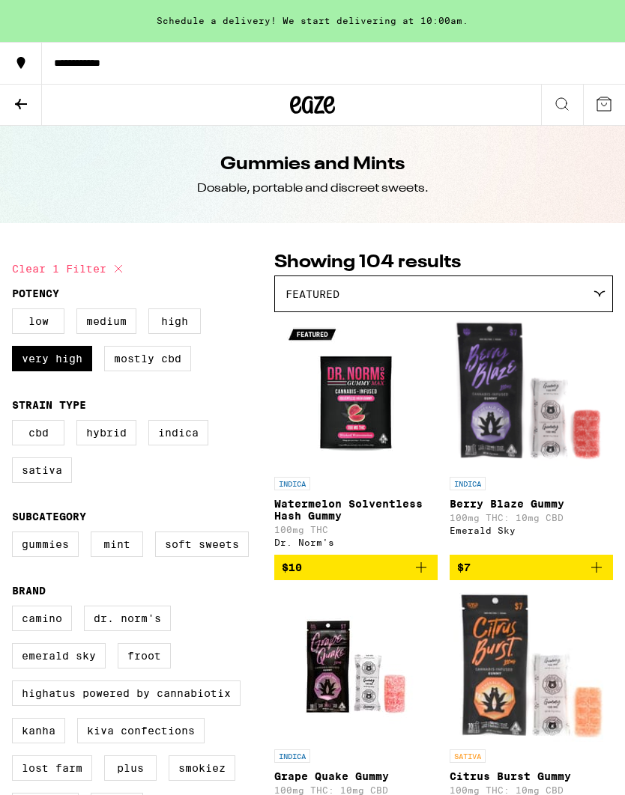
checkbox input "true"
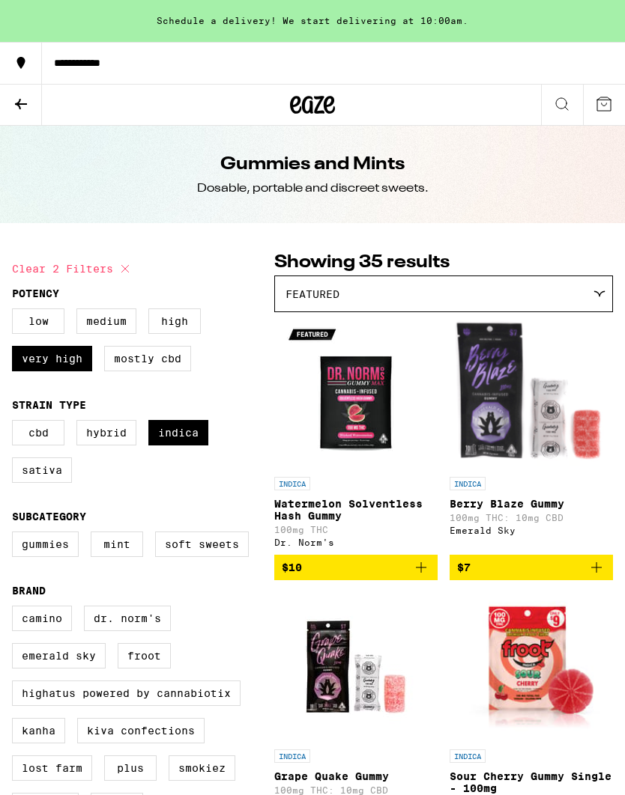
click at [55, 557] on label "Gummies" at bounding box center [45, 544] width 67 height 25
click at [16, 535] on input "Gummies" at bounding box center [15, 534] width 1 height 1
checkbox input "true"
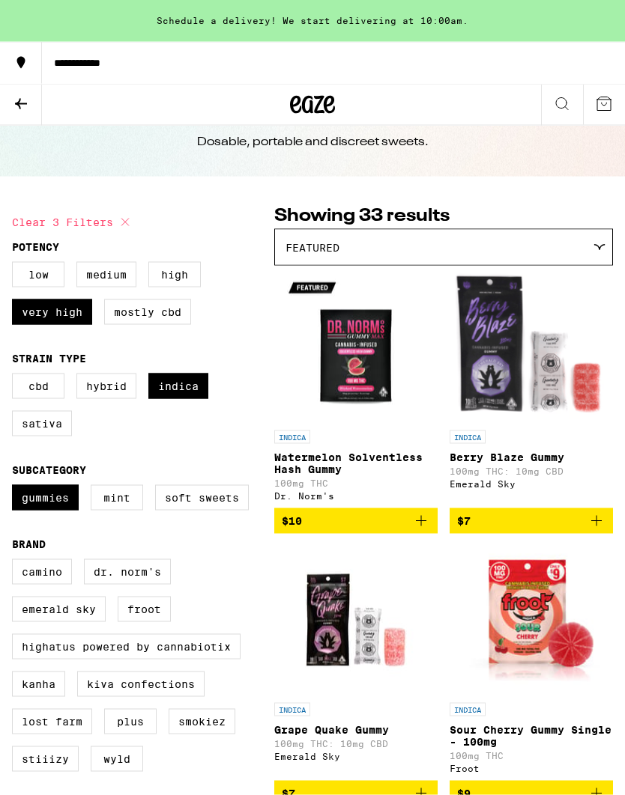
click at [446, 261] on div "Featured" at bounding box center [443, 247] width 337 height 35
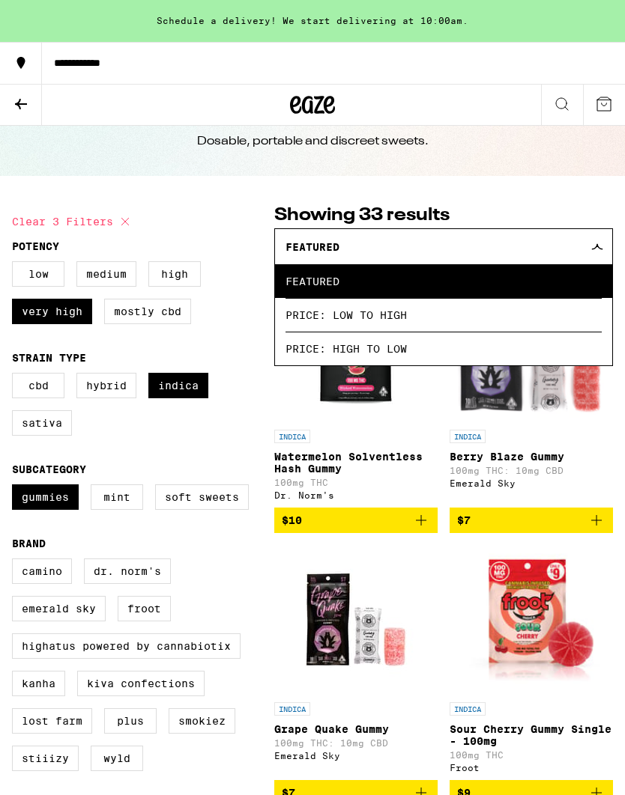
click at [416, 325] on span "Price: Low to High" at bounding box center [443, 315] width 316 height 34
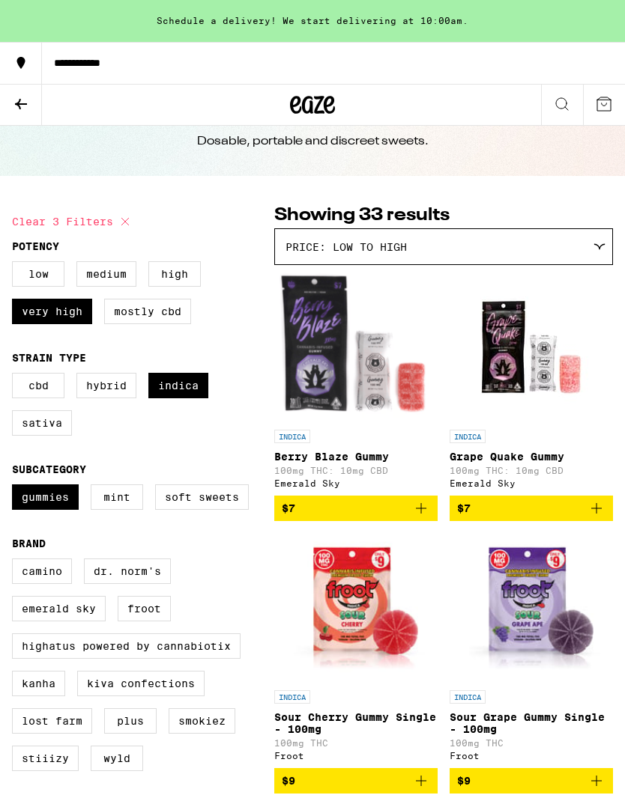
click at [523, 230] on div "Price: Low to High" at bounding box center [443, 246] width 337 height 35
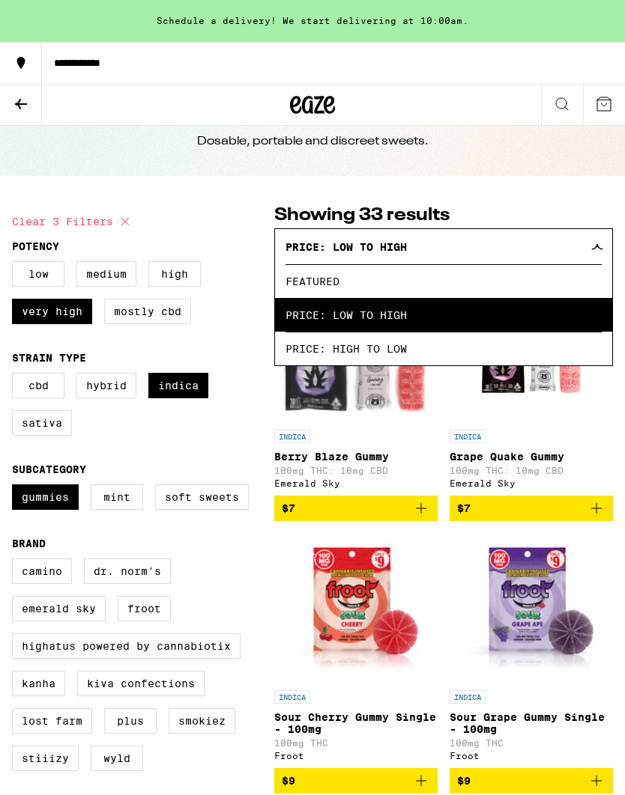
click at [492, 359] on span "Price: High to Low" at bounding box center [443, 349] width 316 height 34
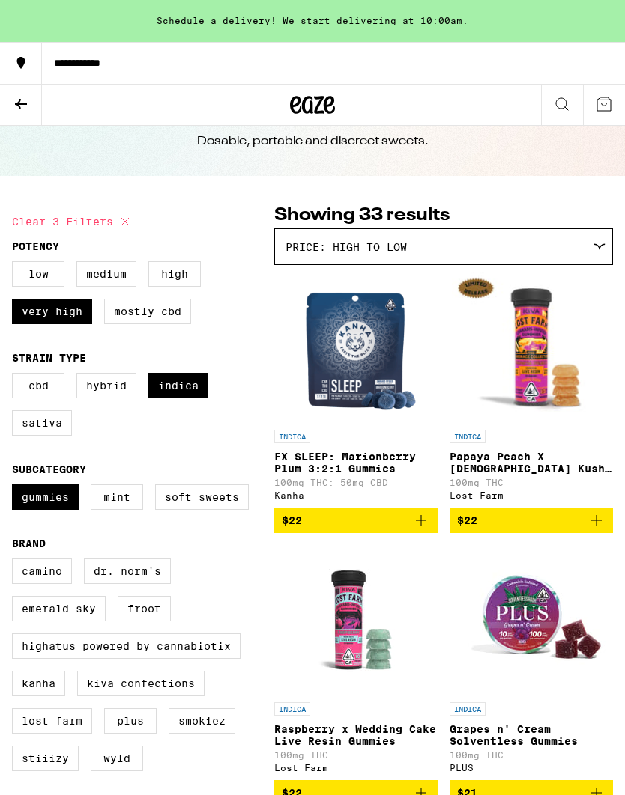
click at [563, 242] on div "Price: High to Low" at bounding box center [443, 246] width 337 height 35
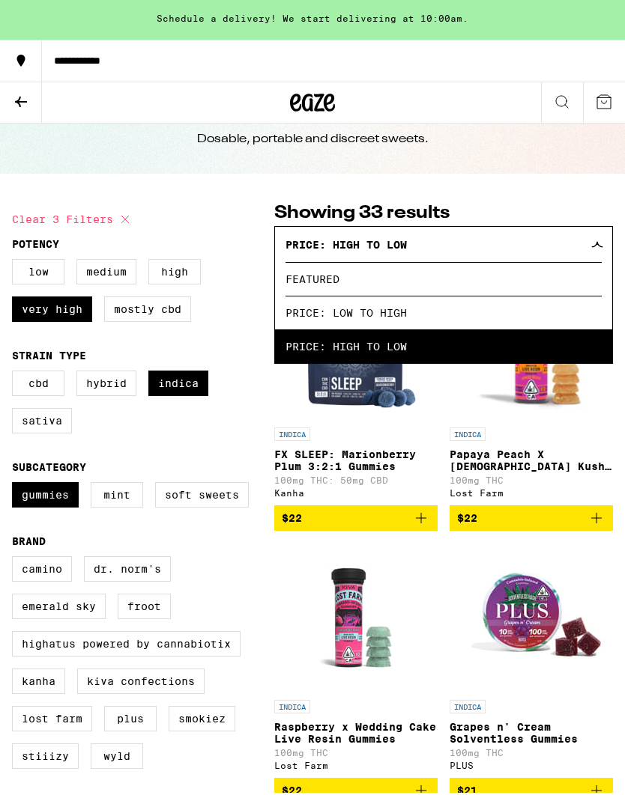
click at [518, 315] on span "Price: Low to High" at bounding box center [443, 315] width 316 height 34
